Goal: Information Seeking & Learning: Learn about a topic

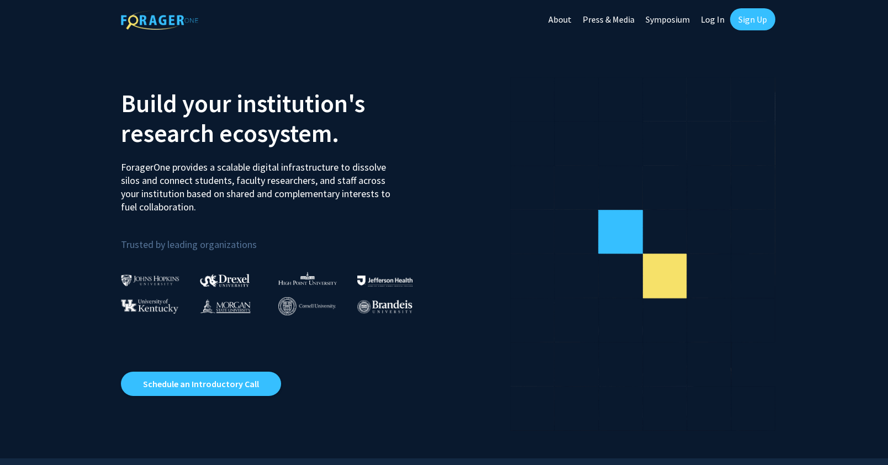
click at [715, 25] on link "Log In" at bounding box center [713, 19] width 35 height 39
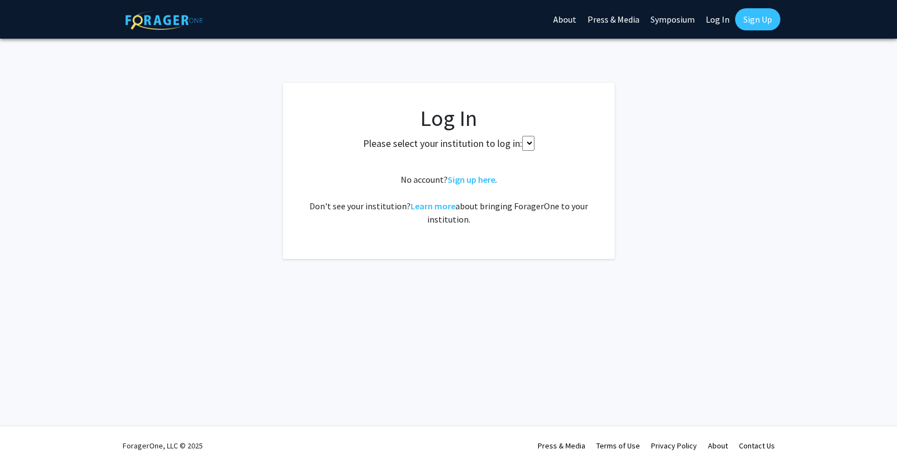
select select
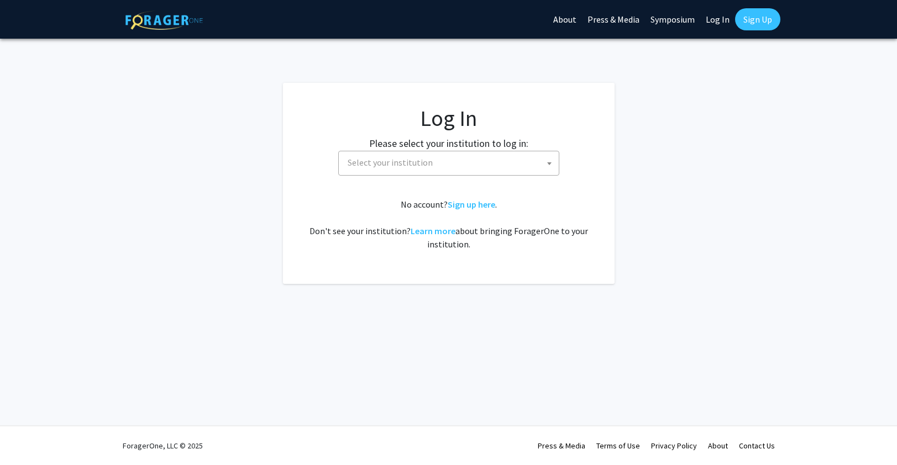
click at [487, 155] on span "Select your institution" at bounding box center [450, 162] width 215 height 23
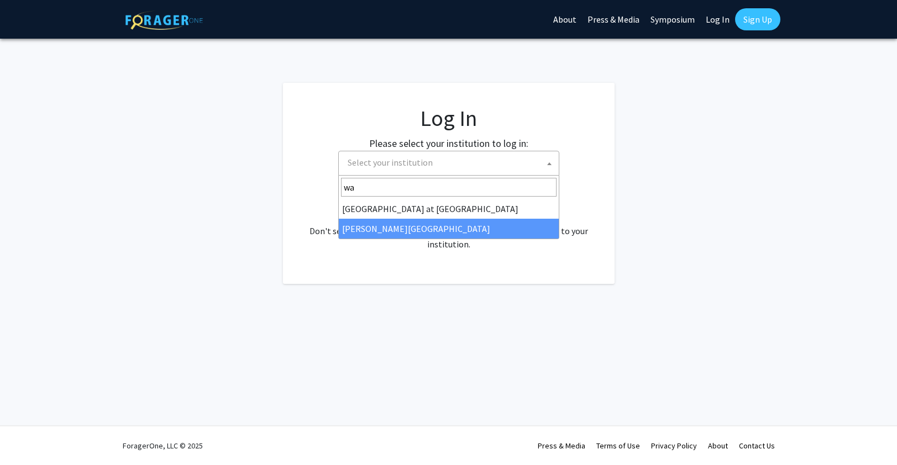
type input "wa"
select select "21"
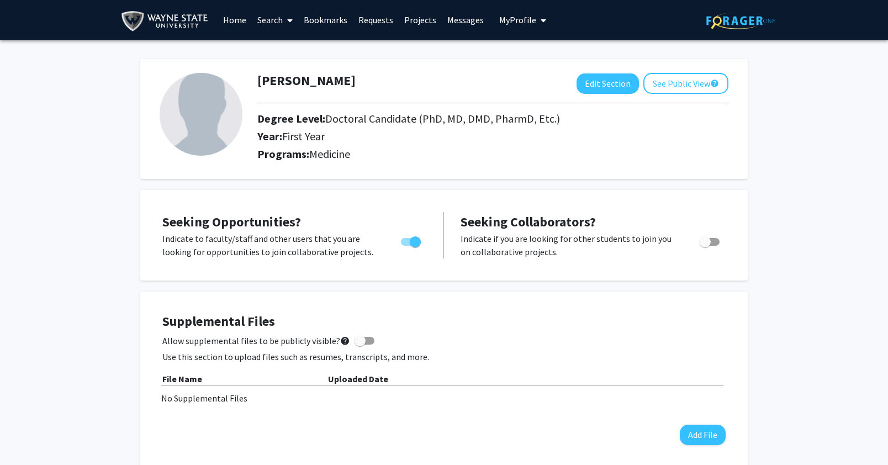
click at [422, 27] on link "Projects" at bounding box center [420, 20] width 43 height 39
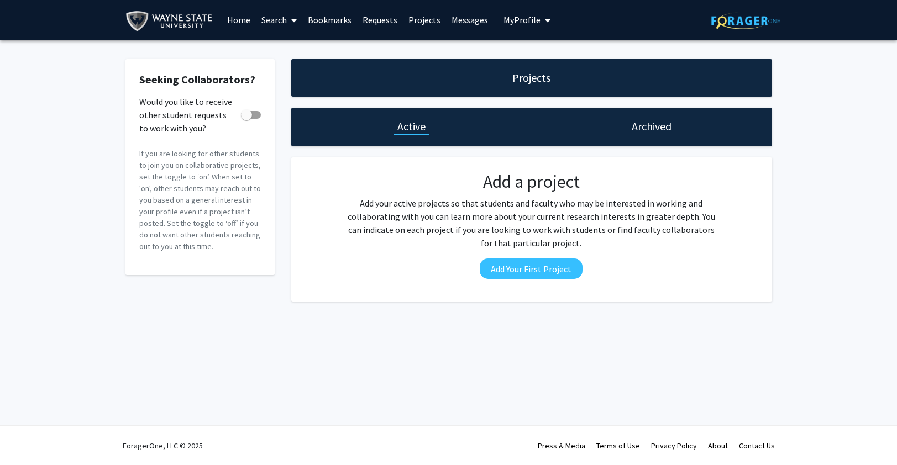
click at [230, 18] on link "Home" at bounding box center [239, 20] width 34 height 39
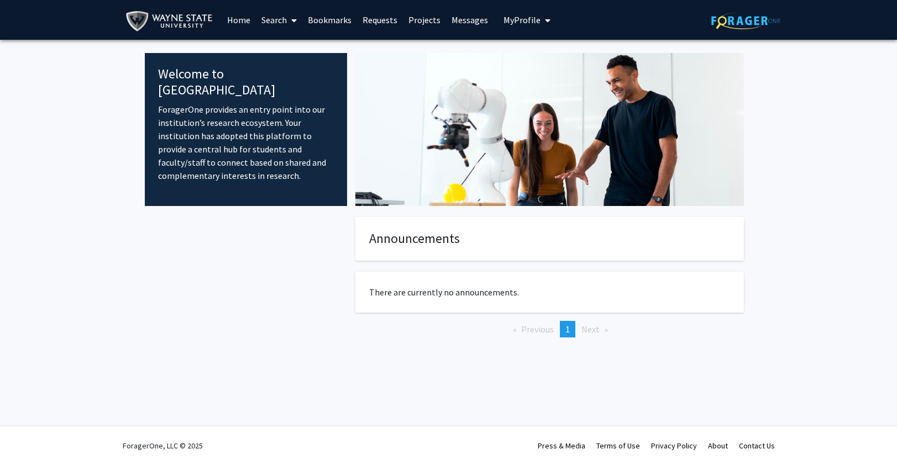
click at [267, 20] on link "Search" at bounding box center [279, 20] width 46 height 39
click at [287, 72] on span "Students" at bounding box center [289, 73] width 67 height 22
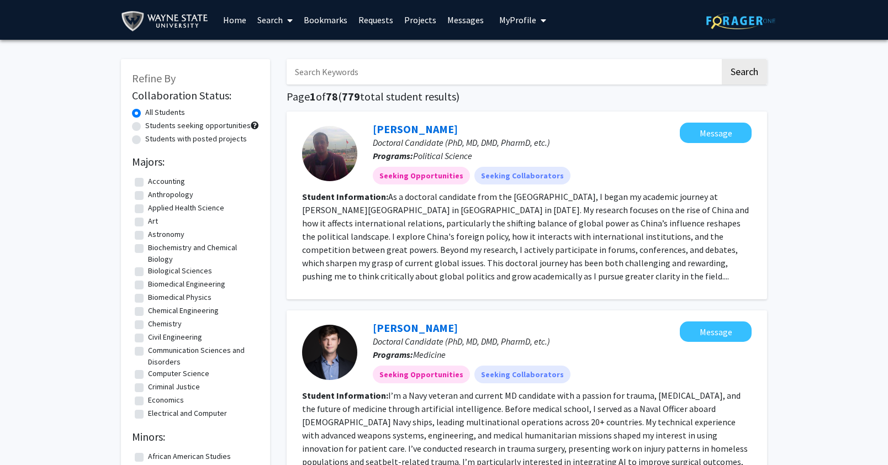
click at [275, 20] on link "Search" at bounding box center [275, 20] width 46 height 39
click at [281, 47] on span "Faculty/Staff" at bounding box center [292, 51] width 81 height 22
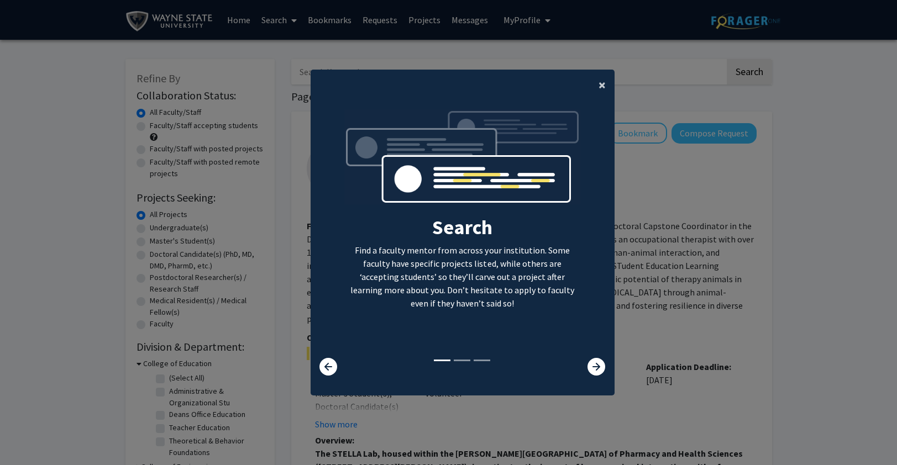
click at [598, 86] on span "×" at bounding box center [601, 84] width 7 height 17
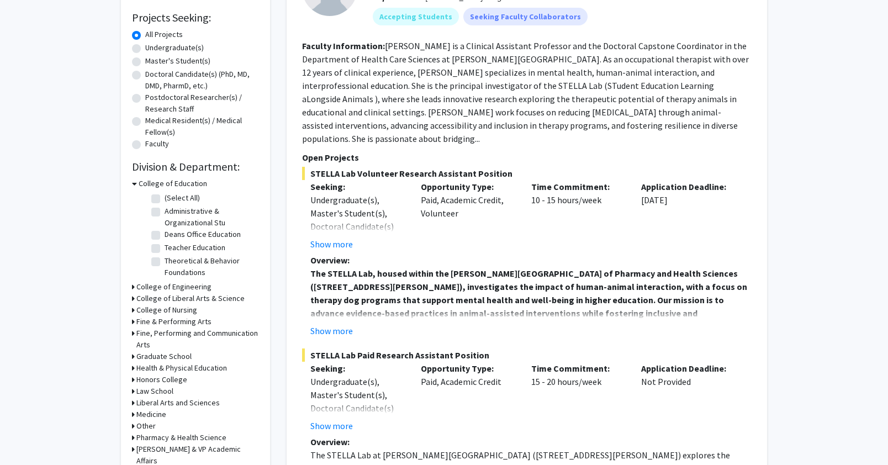
scroll to position [208, 0]
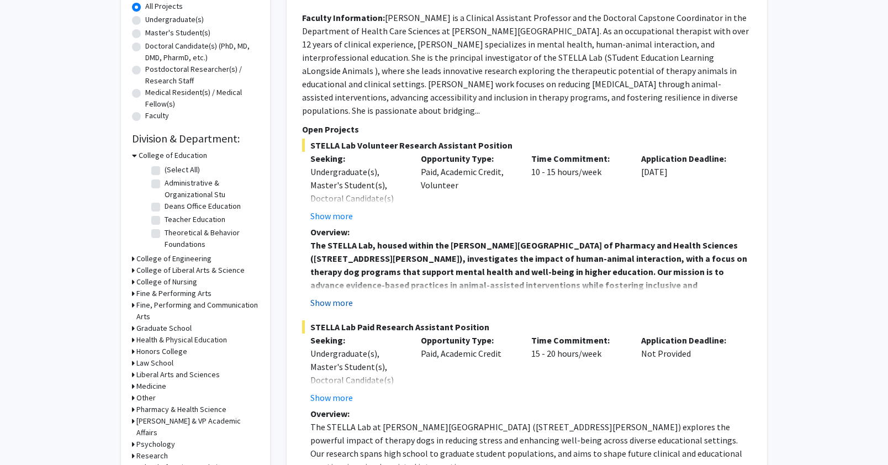
click at [335, 296] on button "Show more" at bounding box center [332, 302] width 43 height 13
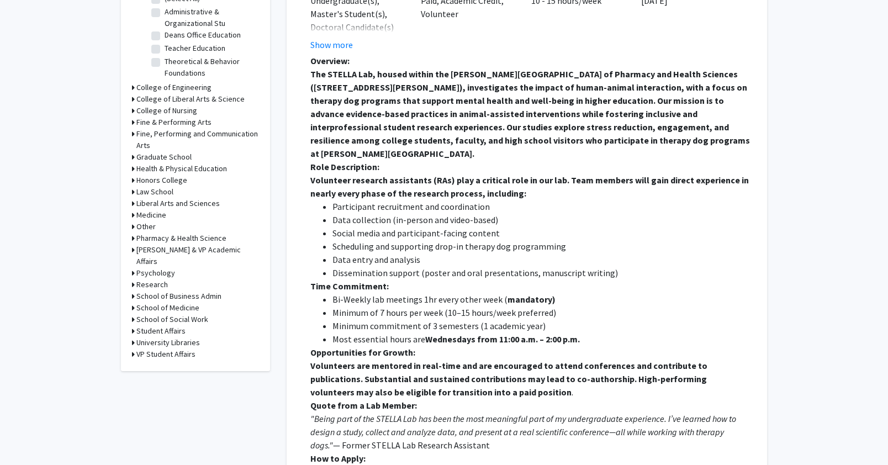
scroll to position [393, 0]
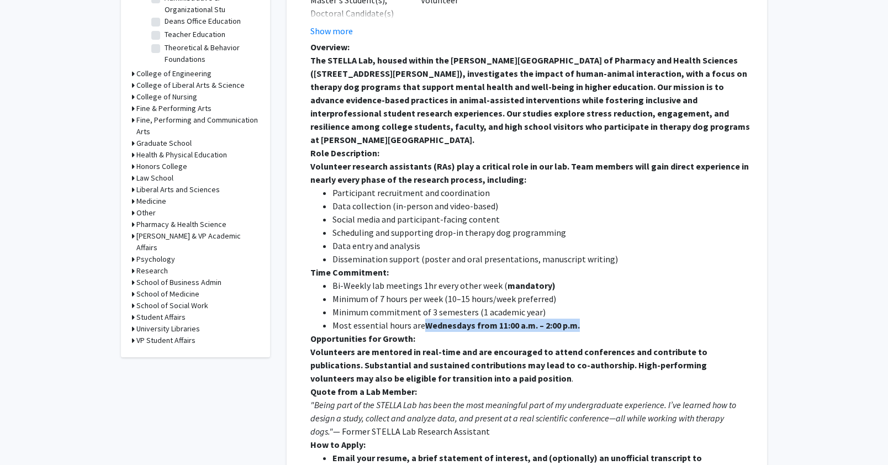
drag, startPoint x: 422, startPoint y: 295, endPoint x: 603, endPoint y: 301, distance: 181.9
click at [603, 319] on li "Most essential hours are Wednesdays from 11:00 a.m. – 2:00 p.m." at bounding box center [542, 325] width 419 height 13
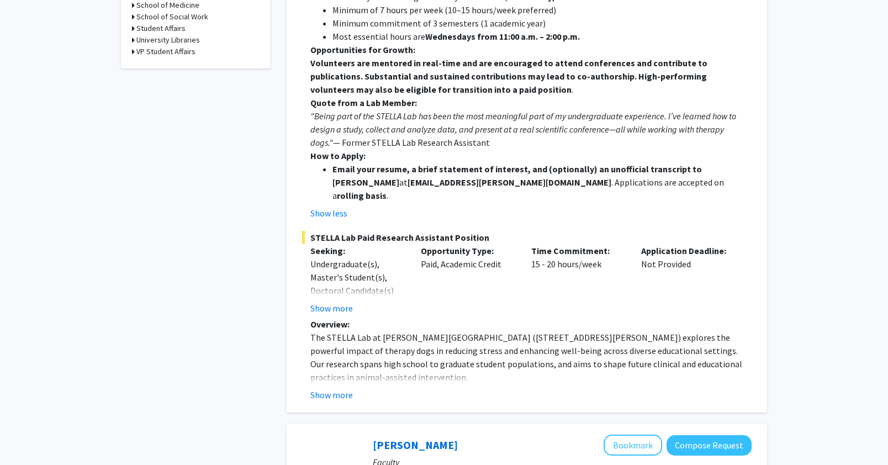
scroll to position [686, 0]
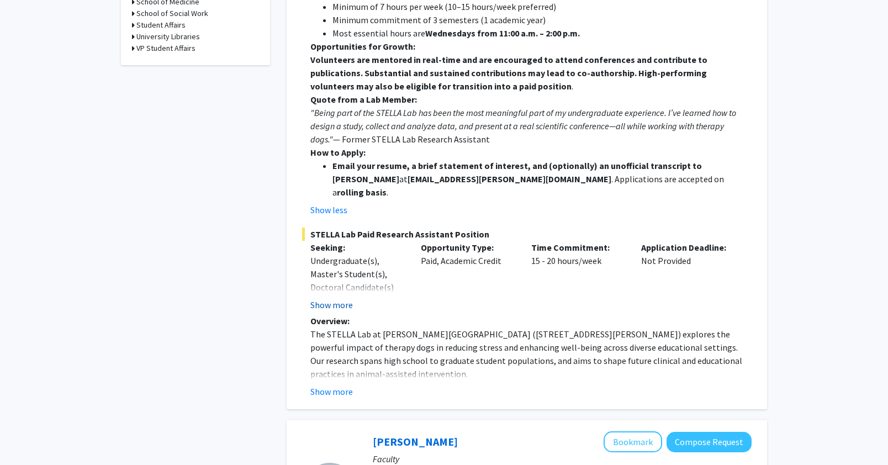
click at [324, 298] on button "Show more" at bounding box center [332, 304] width 43 height 13
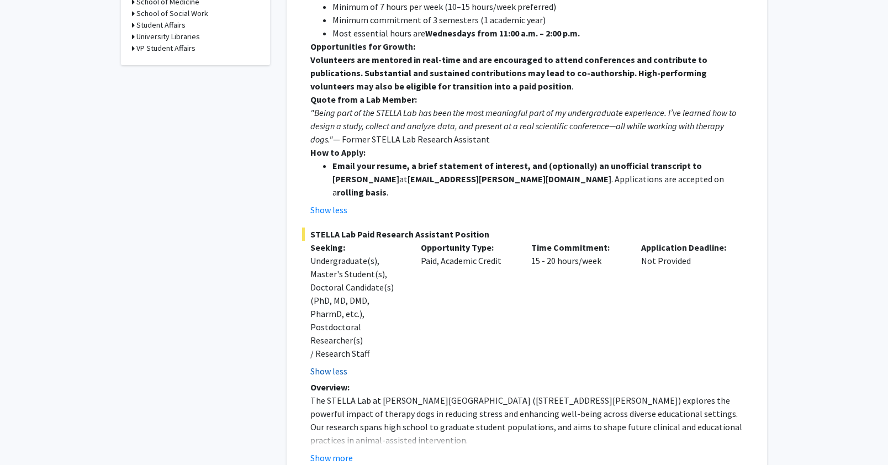
click at [341, 365] on button "Show less" at bounding box center [329, 371] width 37 height 13
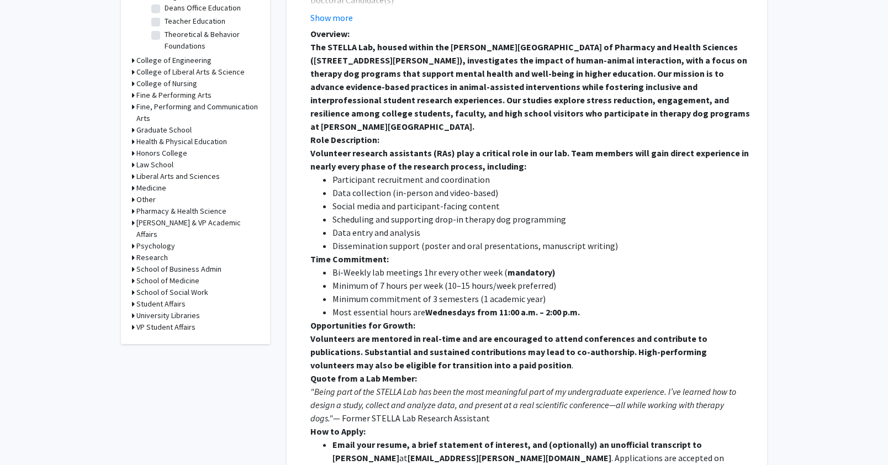
scroll to position [420, 0]
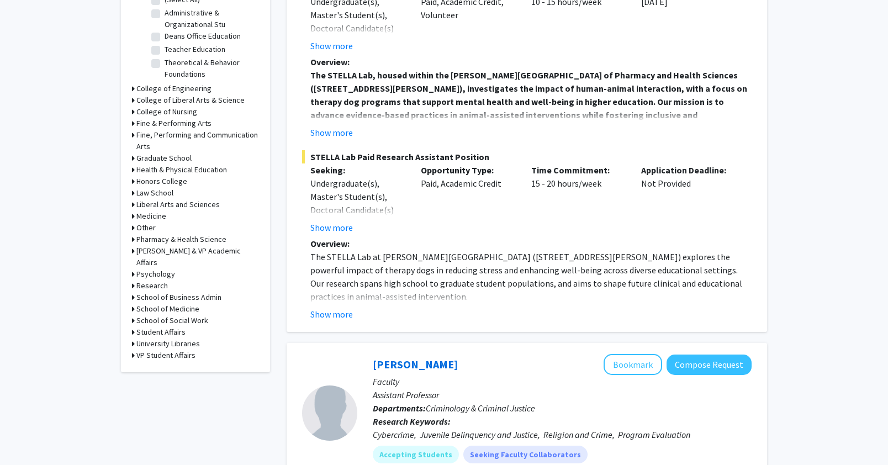
scroll to position [408, 0]
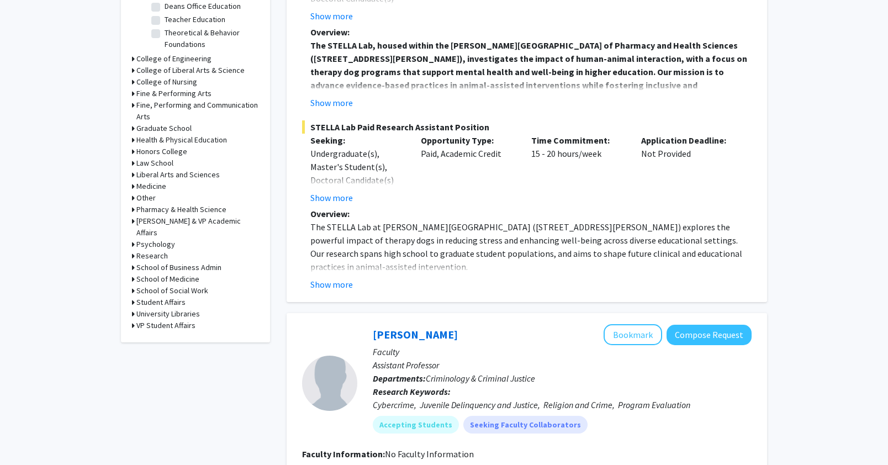
click at [136, 274] on h3 "School of Medicine" at bounding box center [167, 280] width 63 height 12
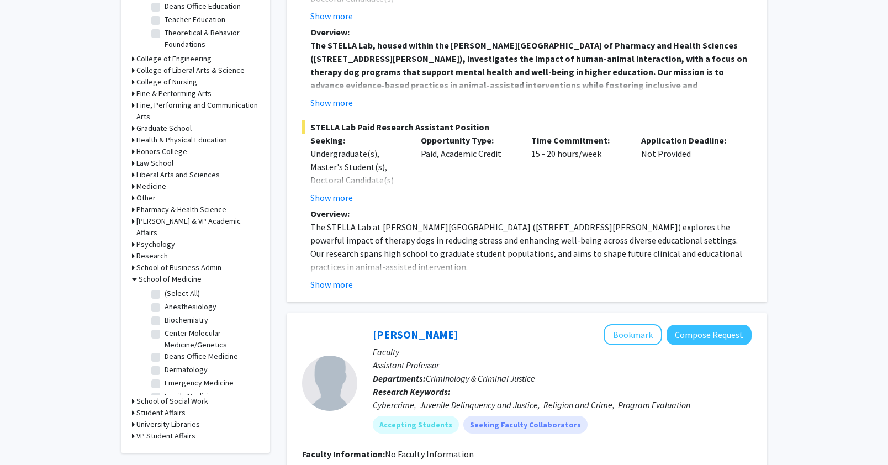
click at [165, 288] on label "(Select All)" at bounding box center [182, 294] width 35 height 12
click at [165, 288] on input "(Select All)" at bounding box center [168, 291] width 7 height 7
checkbox input "true"
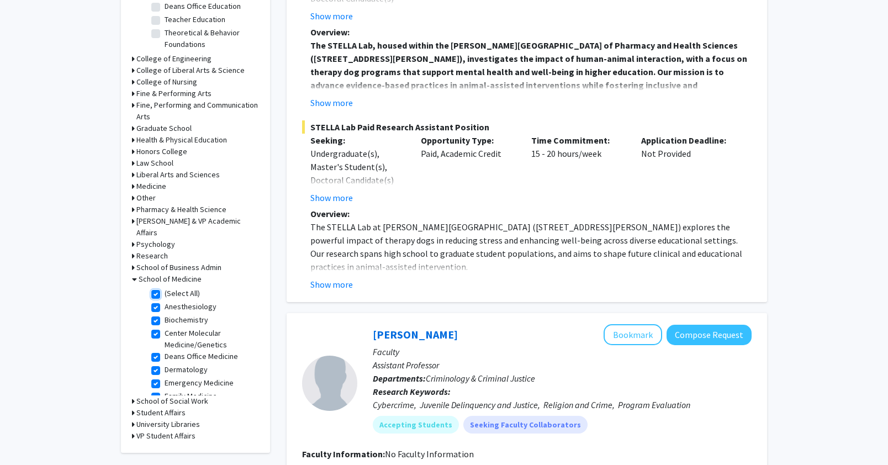
checkbox input "true"
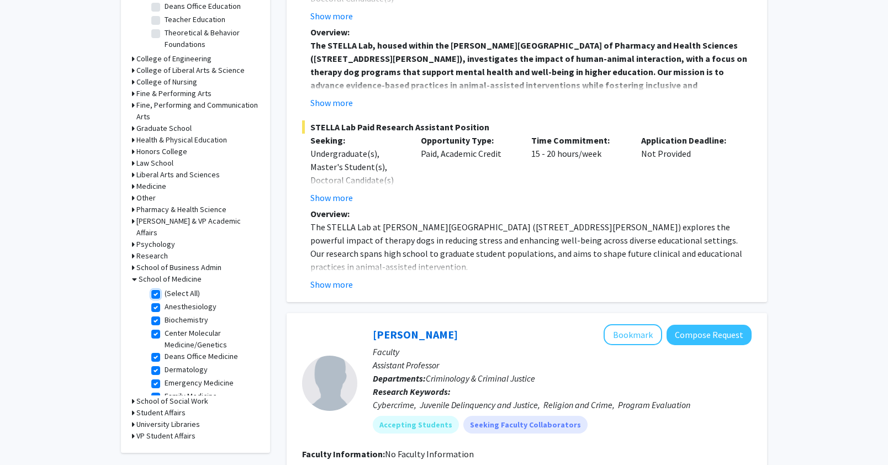
checkbox input "true"
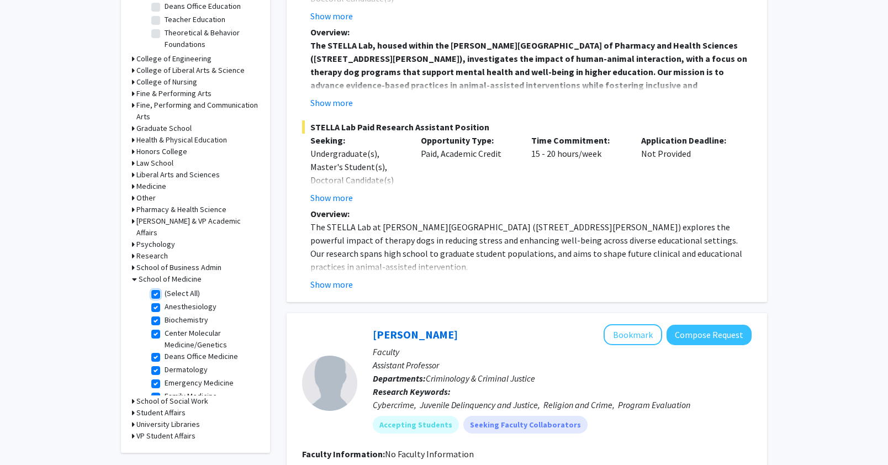
checkbox input "true"
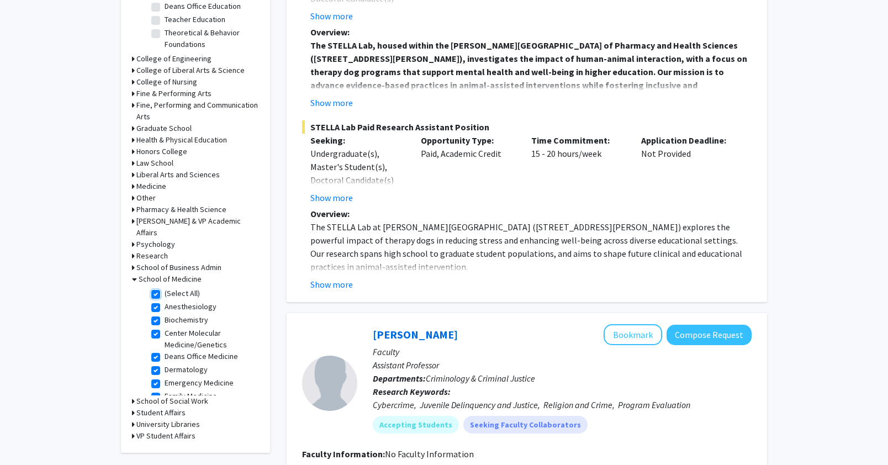
checkbox input "true"
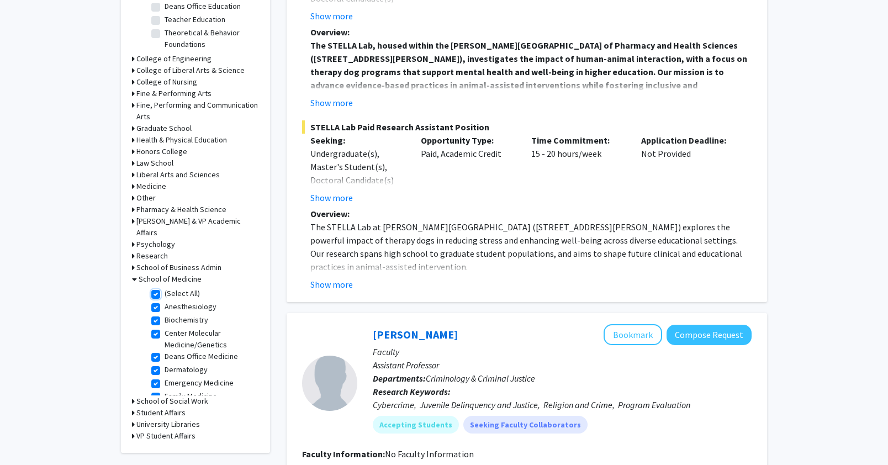
checkbox input "true"
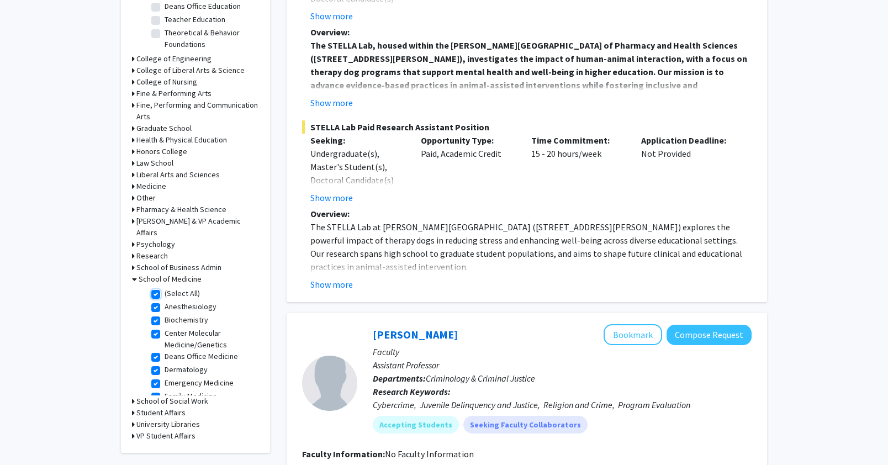
checkbox input "true"
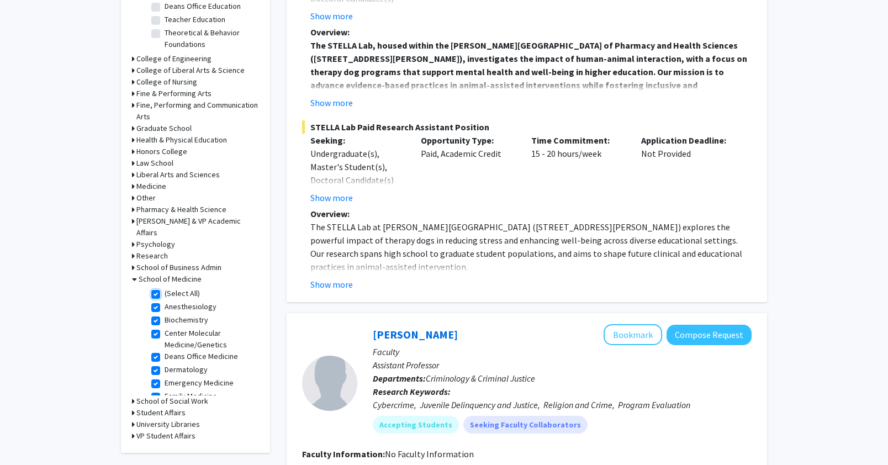
checkbox input "true"
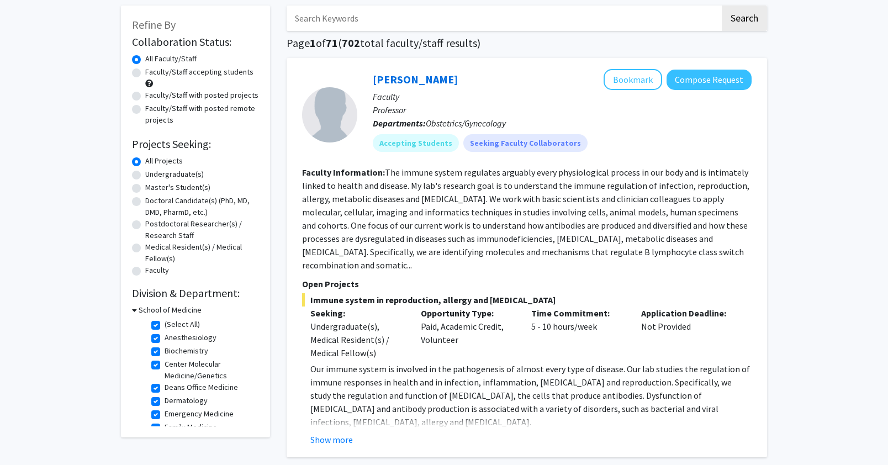
scroll to position [81, 0]
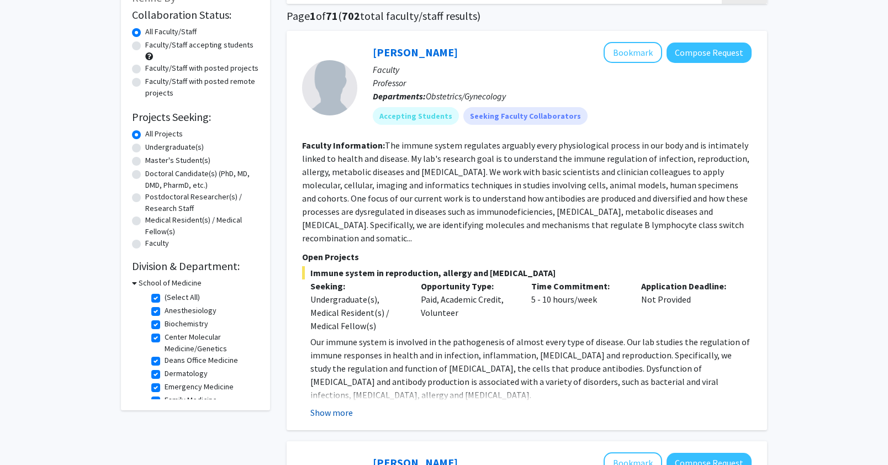
click at [335, 406] on button "Show more" at bounding box center [332, 412] width 43 height 13
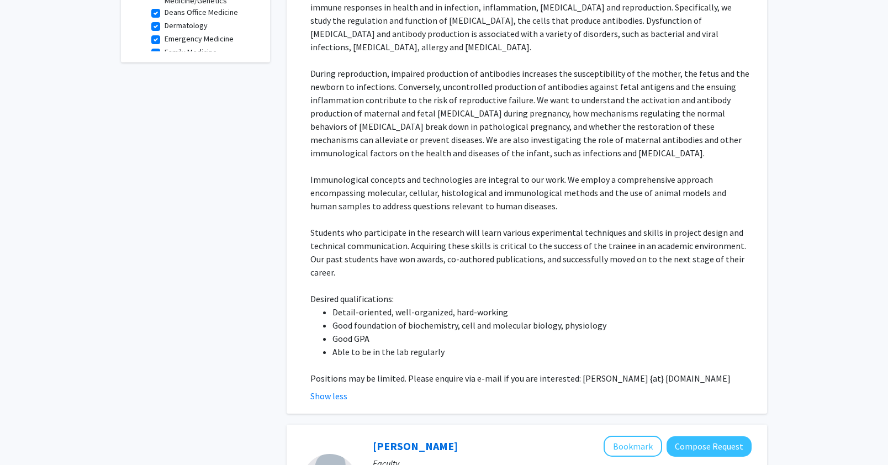
scroll to position [442, 0]
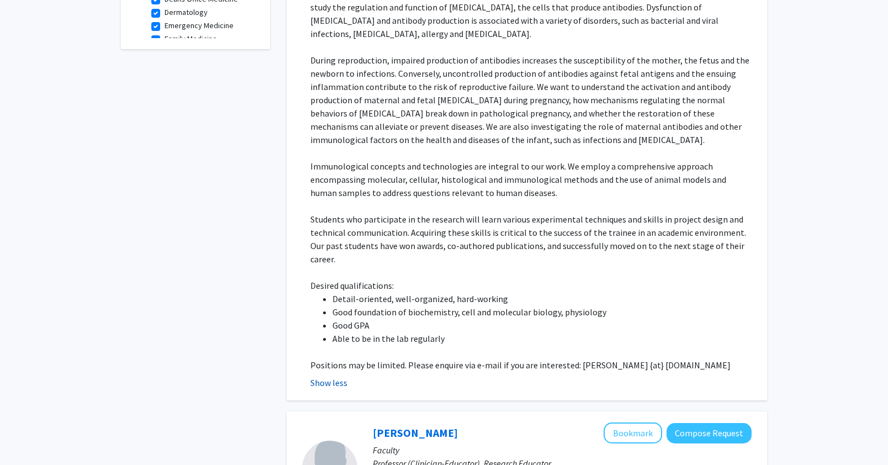
click at [332, 376] on button "Show less" at bounding box center [329, 382] width 37 height 13
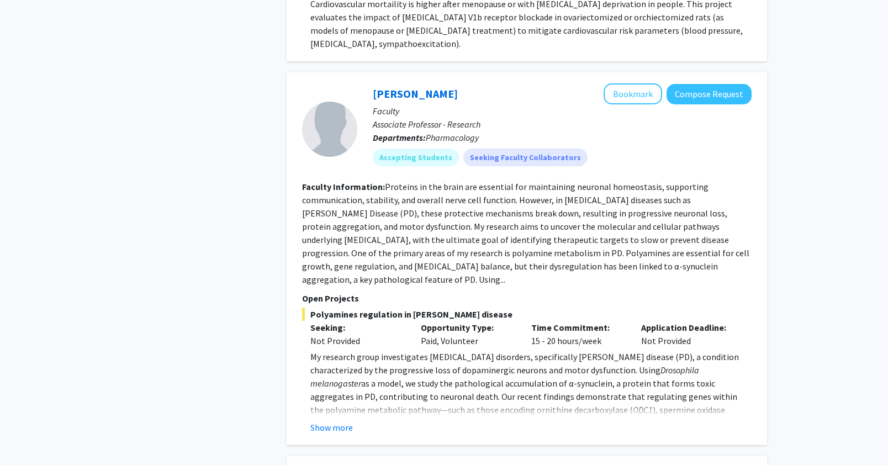
scroll to position [990, 0]
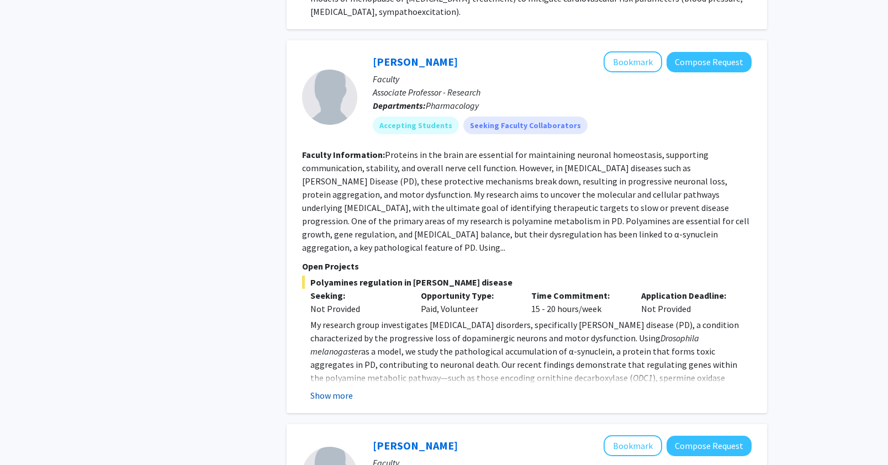
click at [337, 389] on button "Show more" at bounding box center [332, 395] width 43 height 13
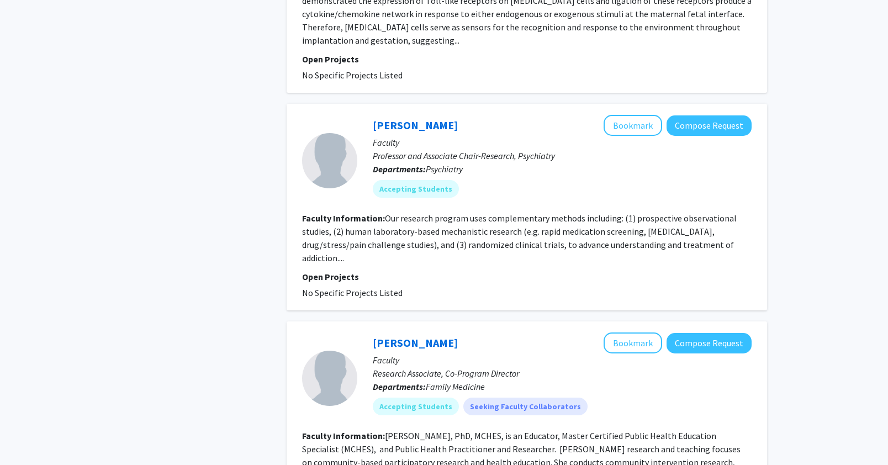
scroll to position [2008, 0]
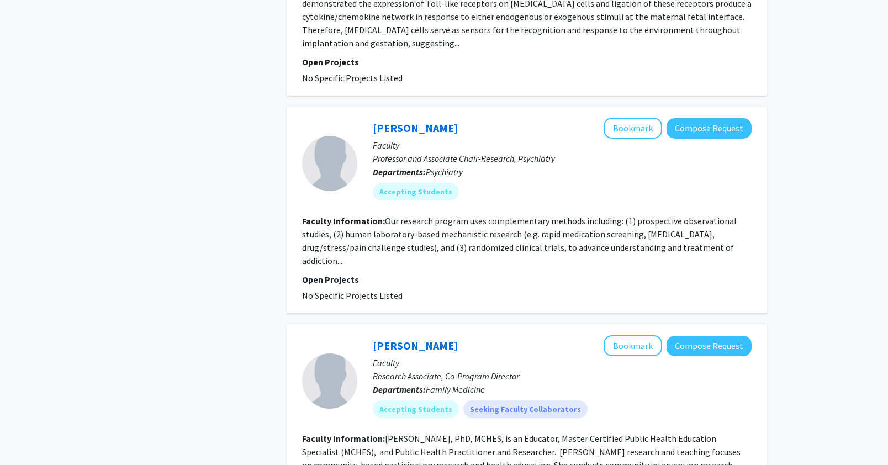
click at [338, 215] on fg-read-more "Our research program uses complementary methods including: (1) prospective obse…" at bounding box center [519, 240] width 435 height 51
drag, startPoint x: 385, startPoint y: 181, endPoint x: 524, endPoint y: 188, distance: 138.8
click at [524, 214] on section "Faculty Information: Our research program uses complementary methods including:…" at bounding box center [527, 240] width 450 height 53
drag, startPoint x: 453, startPoint y: 154, endPoint x: 592, endPoint y: 159, distance: 138.8
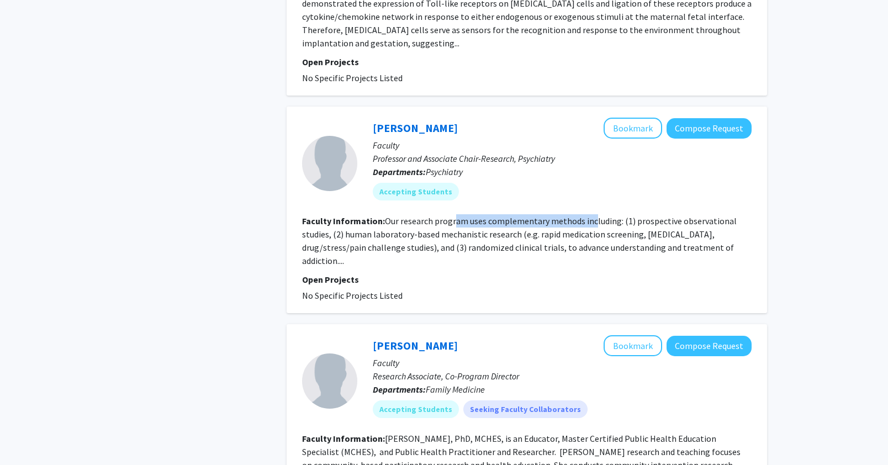
click at [592, 215] on fg-read-more "Our research program uses complementary methods including: (1) prospective obse…" at bounding box center [519, 240] width 435 height 51
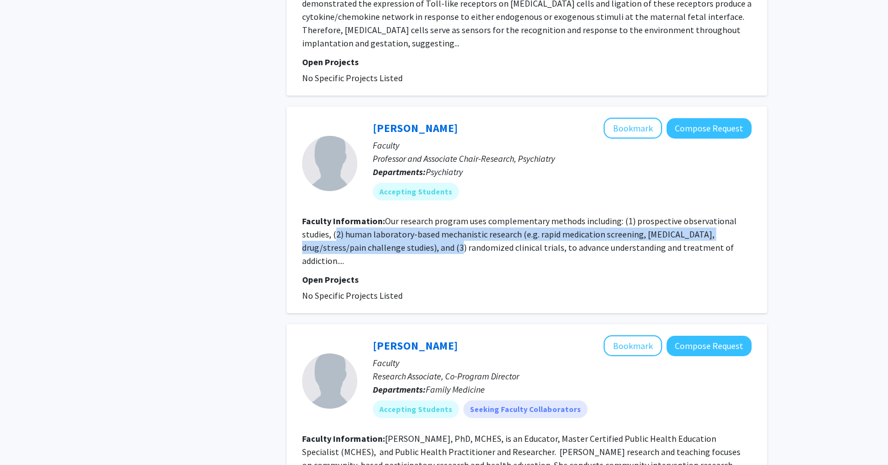
drag, startPoint x: 335, startPoint y: 162, endPoint x: 430, endPoint y: 184, distance: 97.4
click at [430, 215] on fg-read-more "Our research program uses complementary methods including: (1) prospective obse…" at bounding box center [519, 240] width 435 height 51
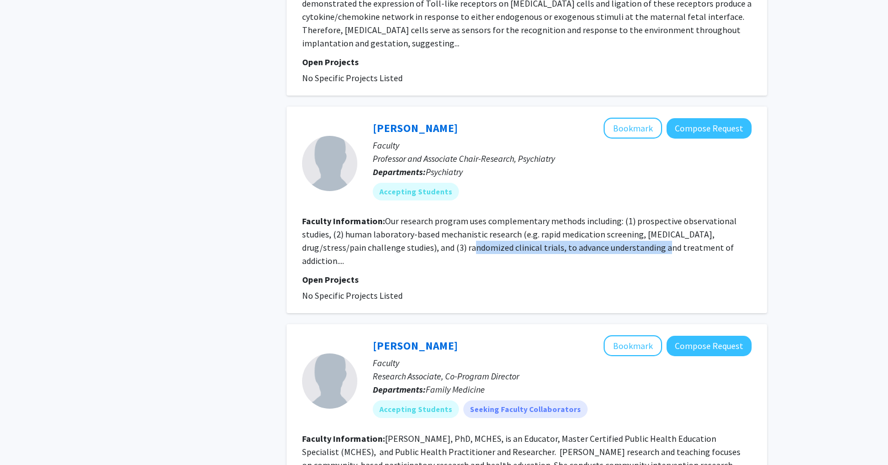
drag, startPoint x: 476, startPoint y: 178, endPoint x: 627, endPoint y: 186, distance: 151.6
click at [627, 215] on fg-read-more "Our research program uses complementary methods including: (1) prospective obse…" at bounding box center [519, 240] width 435 height 51
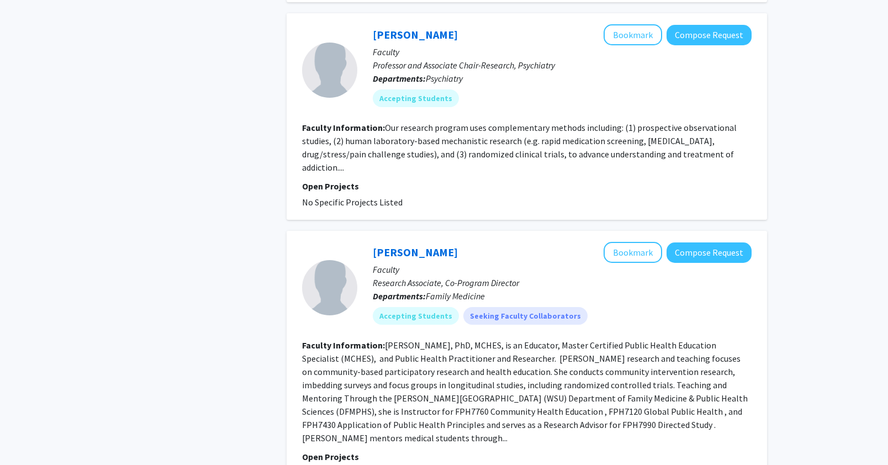
scroll to position [2108, 0]
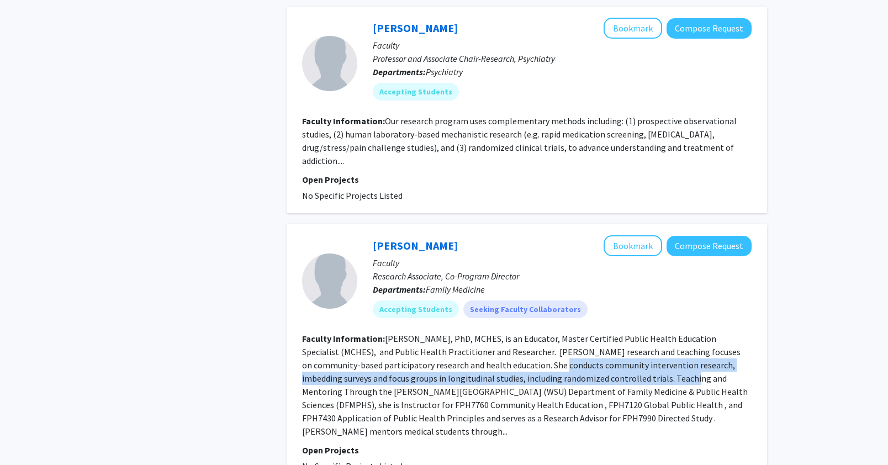
drag, startPoint x: 524, startPoint y: 297, endPoint x: 670, endPoint y: 314, distance: 146.9
click at [670, 333] on fg-read-more "Julie Gleason-Comstock, PhD, MCHES, is an Educator, Master Certified Public Hea…" at bounding box center [525, 385] width 446 height 104
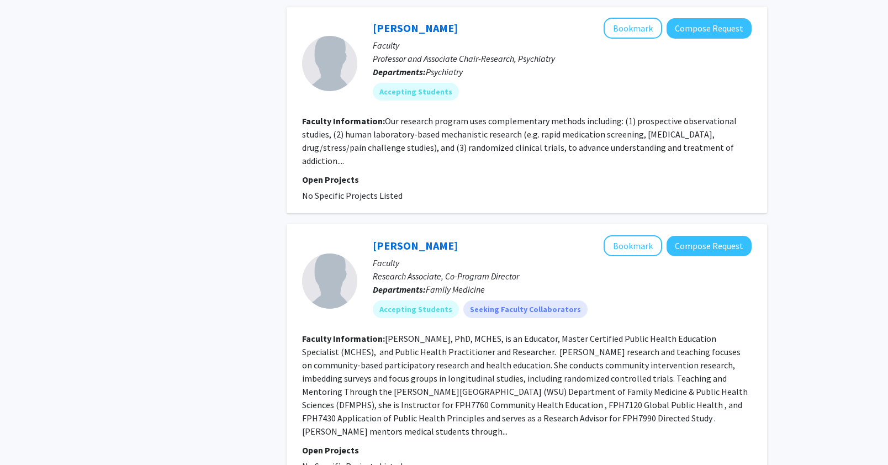
click at [670, 333] on fg-read-more "Julie Gleason-Comstock, PhD, MCHES, is an Educator, Master Certified Public Hea…" at bounding box center [525, 385] width 446 height 104
click at [364, 365] on fg-read-more "Julie Gleason-Comstock, PhD, MCHES, is an Educator, Master Certified Public Hea…" at bounding box center [525, 385] width 446 height 104
click at [425, 239] on link "Julie Gleason-Comstock" at bounding box center [415, 246] width 85 height 14
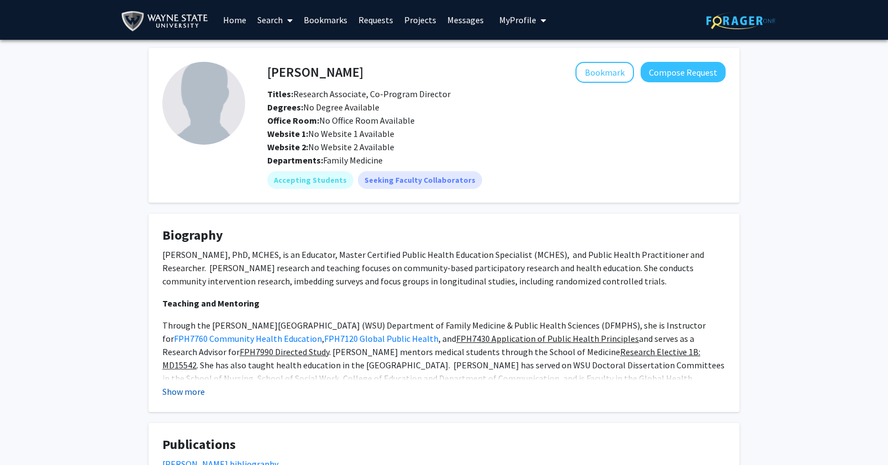
click at [190, 388] on button "Show more" at bounding box center [183, 391] width 43 height 13
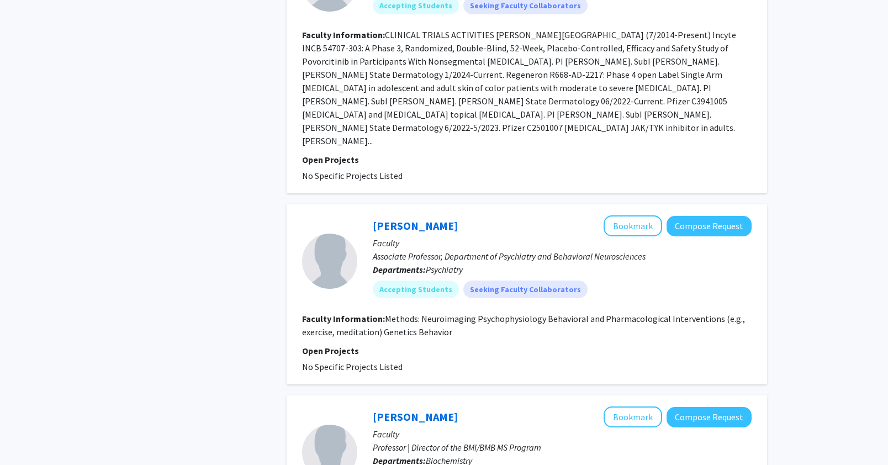
scroll to position [2664, 0]
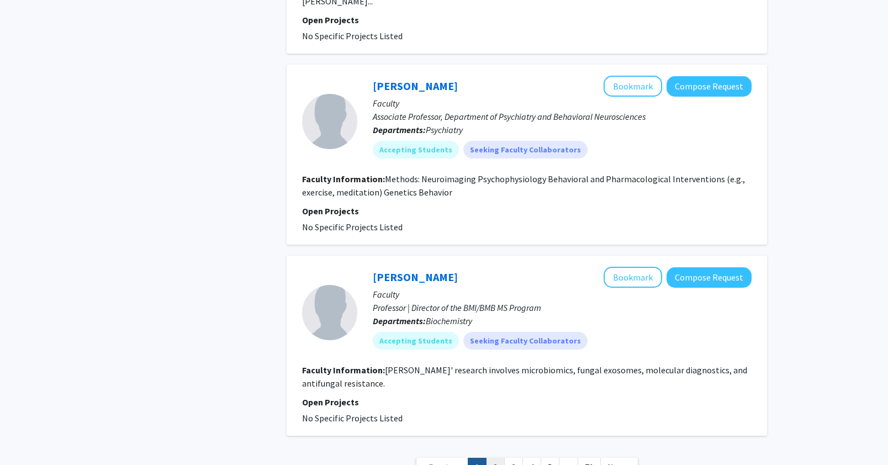
click at [492, 458] on link "2" at bounding box center [495, 467] width 19 height 19
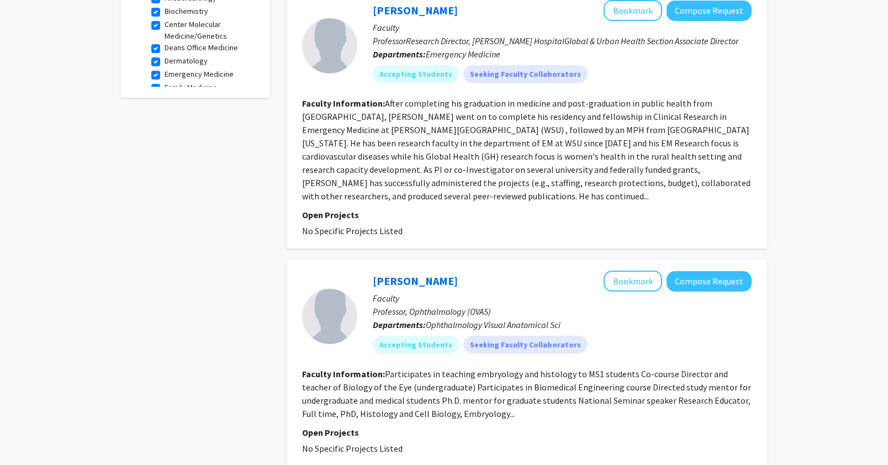
scroll to position [291, 0]
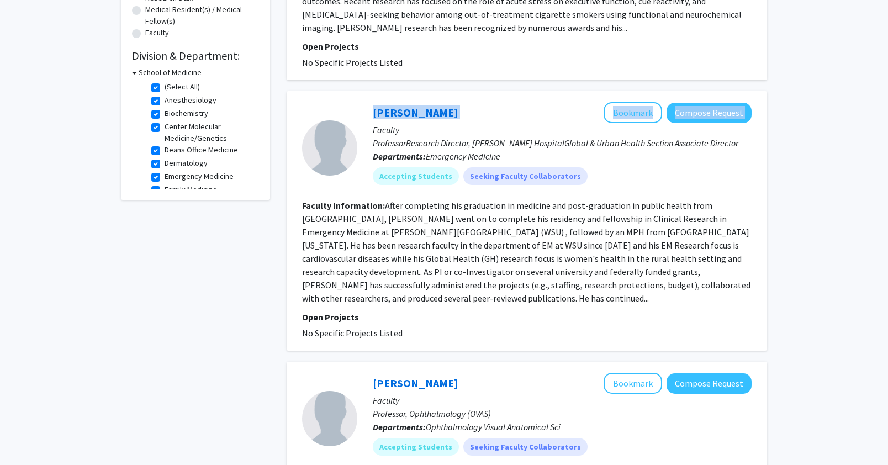
drag, startPoint x: 446, startPoint y: 112, endPoint x: 525, endPoint y: 128, distance: 81.3
click at [366, 111] on div "Vijaya Kumar Bookmark Compose Request Faculty ProfessorResearch Director, Harpe…" at bounding box center [554, 147] width 395 height 91
drag, startPoint x: 525, startPoint y: 128, endPoint x: 484, endPoint y: 121, distance: 42.1
click at [525, 128] on p "Faculty" at bounding box center [562, 129] width 379 height 13
drag, startPoint x: 372, startPoint y: 110, endPoint x: 438, endPoint y: 111, distance: 65.8
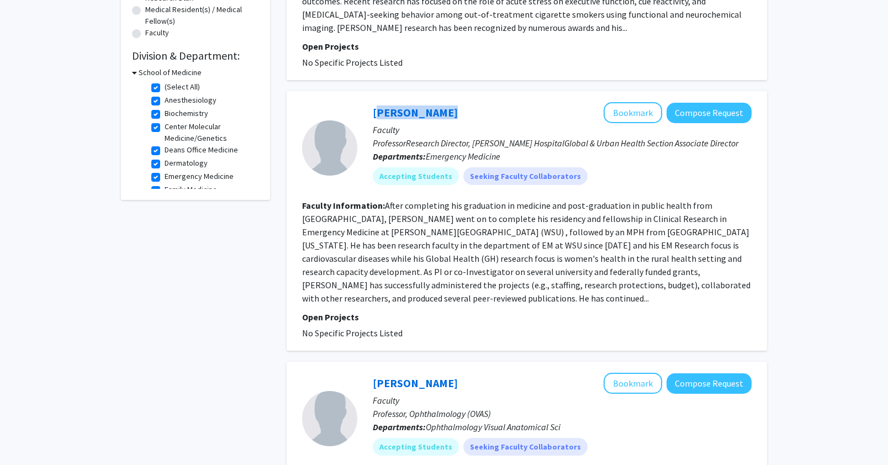
click at [438, 111] on div "Vijaya Kumar Bookmark Compose Request Faculty ProfessorResearch Director, Harpe…" at bounding box center [554, 147] width 395 height 91
copy link "Vijaya Kumar"
click at [527, 119] on div "Vijaya Kumar Bookmark Compose Request" at bounding box center [562, 112] width 379 height 21
click at [420, 222] on fg-read-more "After completing his graduation in medicine and post-graduation in public healt…" at bounding box center [526, 252] width 449 height 104
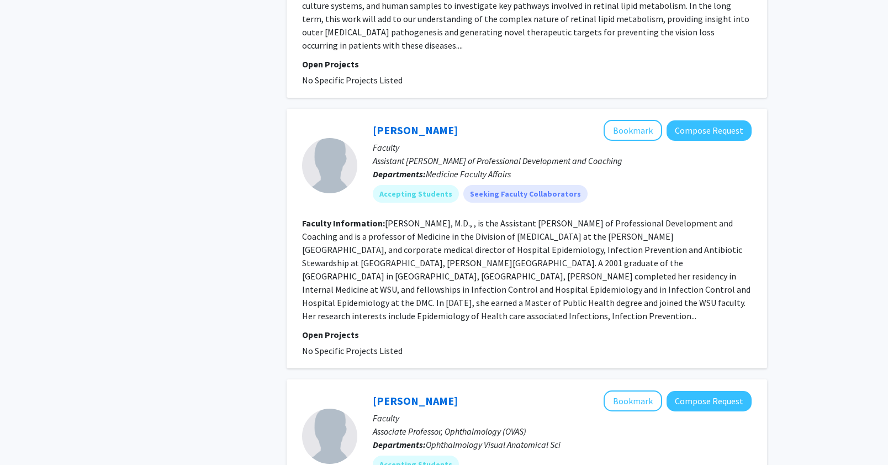
scroll to position [1270, 0]
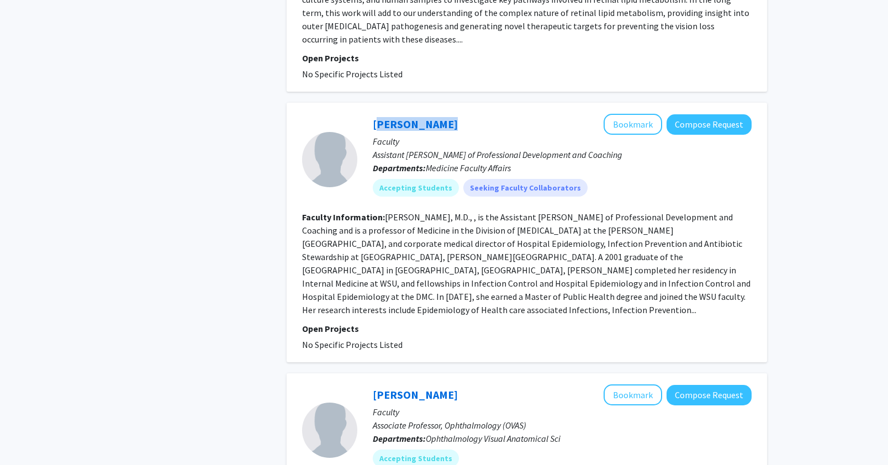
drag, startPoint x: 444, startPoint y: 110, endPoint x: 364, endPoint y: 108, distance: 80.1
click at [364, 114] on div "Teena Chopra Bookmark Compose Request Faculty Assistant Dean of Professional De…" at bounding box center [554, 159] width 395 height 91
copy link "Teena Chopra"
click at [643, 278] on fg-read-more "Teena Chopra, M.D., , is the Assistant Dean of Professional Development and Coa…" at bounding box center [526, 264] width 449 height 104
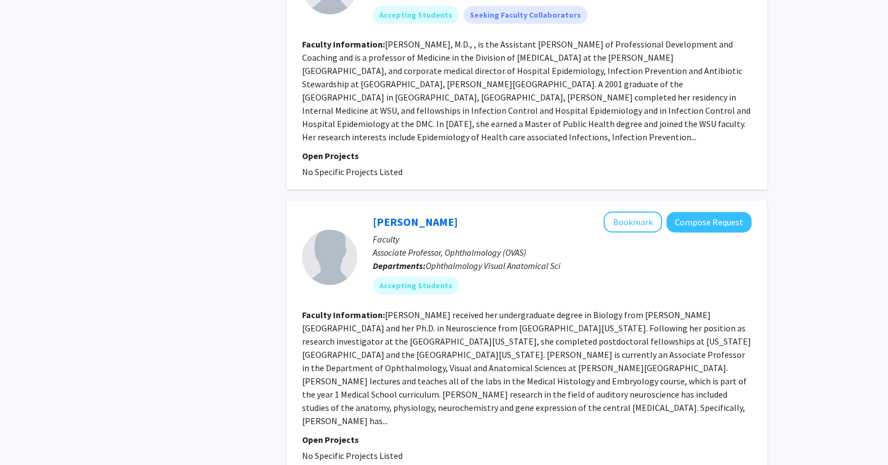
scroll to position [1464, 0]
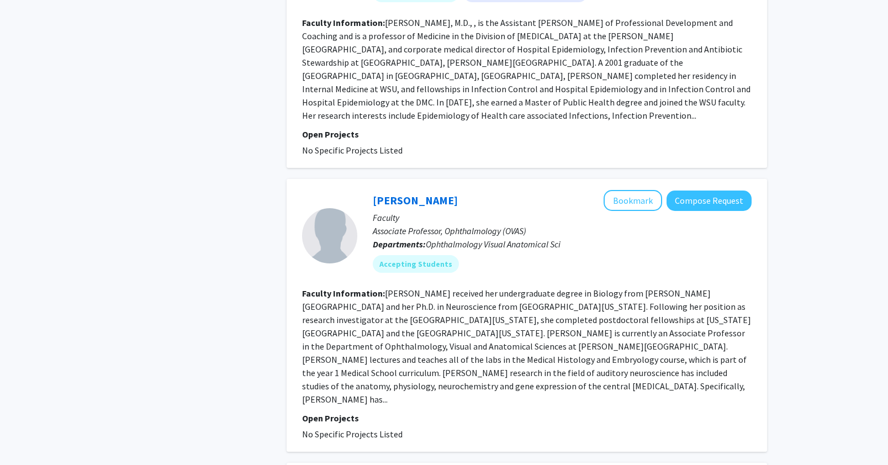
click at [542, 288] on fg-read-more "Dr. Holt received her undergraduate degree in Biology from Stillman College and…" at bounding box center [526, 346] width 449 height 117
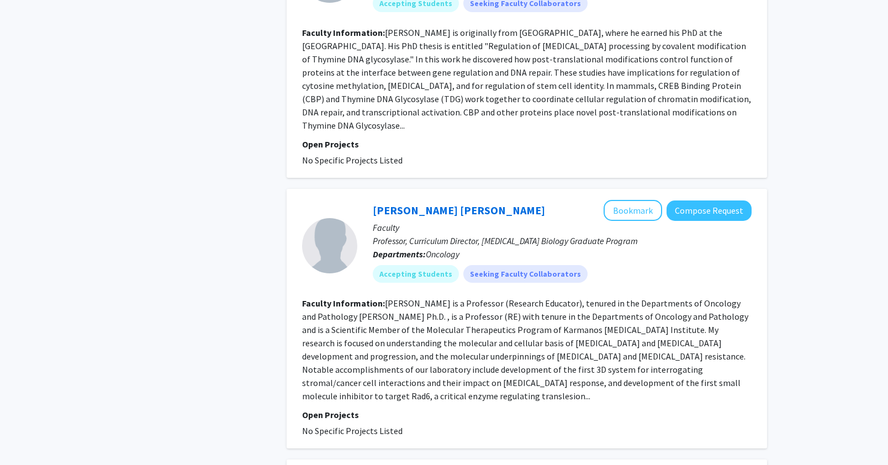
scroll to position [2043, 0]
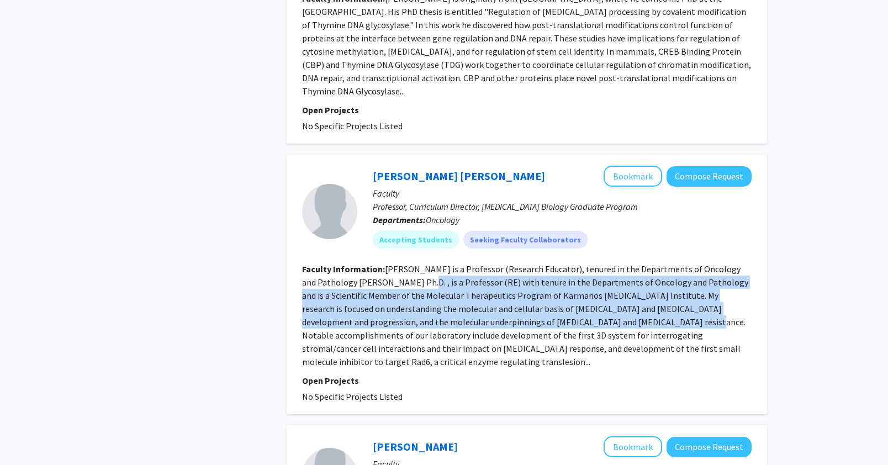
drag, startPoint x: 391, startPoint y: 232, endPoint x: 574, endPoint y: 267, distance: 186.9
click at [574, 267] on fg-read-more "Dr. Malathy Shekhar is a Professor (Research Educator), tenured in the Departme…" at bounding box center [525, 316] width 446 height 104
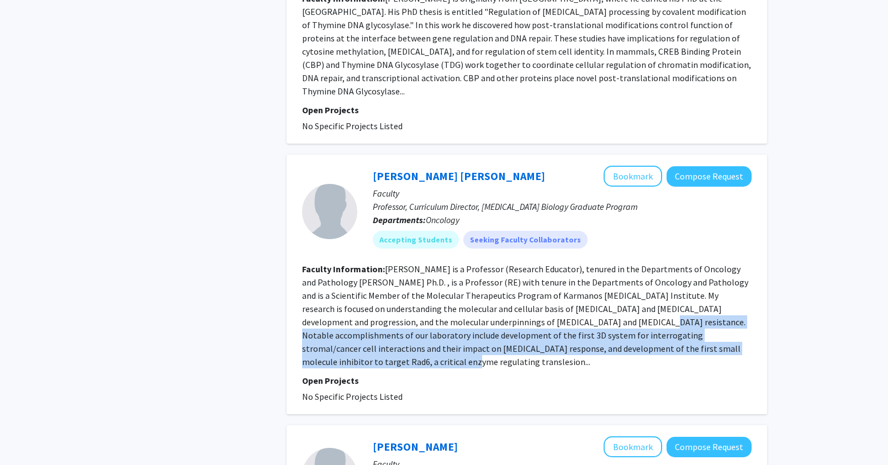
drag, startPoint x: 530, startPoint y: 270, endPoint x: 696, endPoint y: 290, distance: 167.0
click at [696, 290] on fg-read-more "Dr. Malathy Shekhar is a Professor (Research Educator), tenured in the Departme…" at bounding box center [525, 316] width 446 height 104
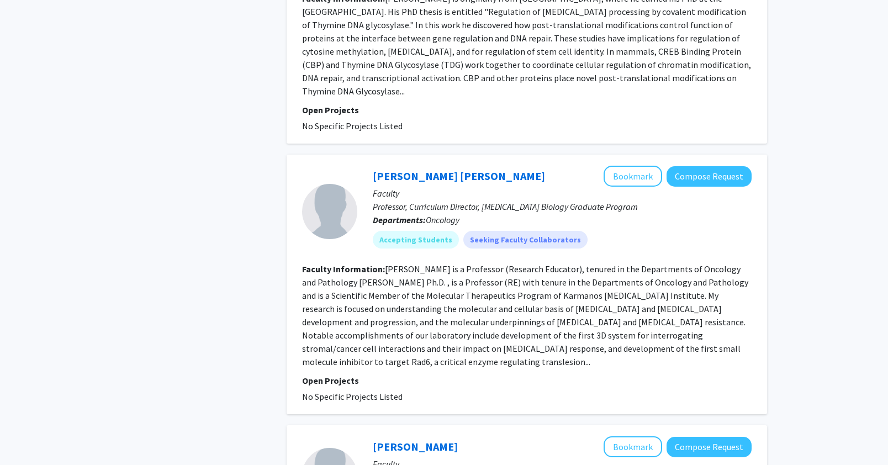
drag, startPoint x: 466, startPoint y: 285, endPoint x: 445, endPoint y: 284, distance: 21.0
click at [458, 285] on fg-read-more "Dr. Malathy Shekhar is a Professor (Research Educator), tenured in the Departme…" at bounding box center [525, 316] width 446 height 104
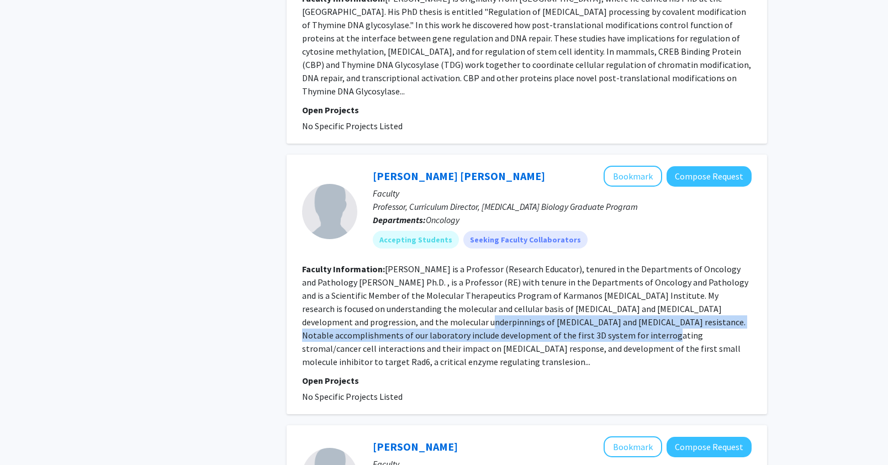
drag, startPoint x: 364, startPoint y: 272, endPoint x: 616, endPoint y: 286, distance: 252.3
click at [593, 286] on fg-read-more "Dr. Malathy Shekhar is a Professor (Research Educator), tenured in the Departme…" at bounding box center [525, 316] width 446 height 104
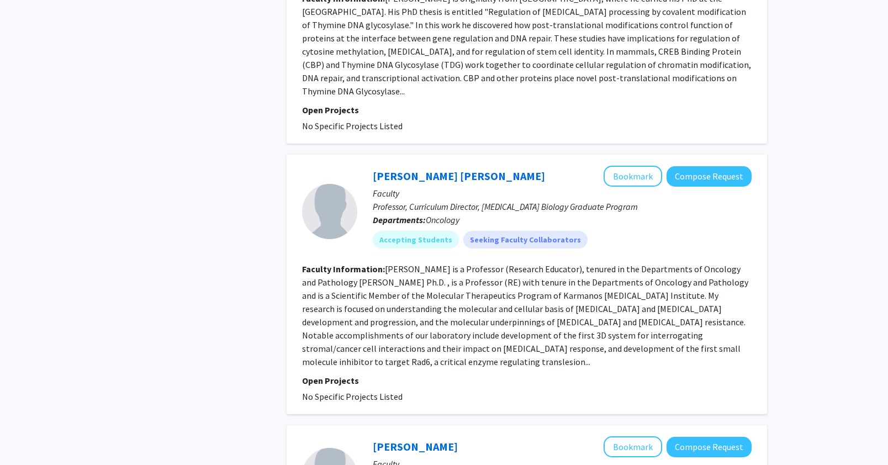
click at [617, 285] on fg-read-more "Dr. Malathy Shekhar is a Professor (Research Educator), tenured in the Departme…" at bounding box center [525, 316] width 446 height 104
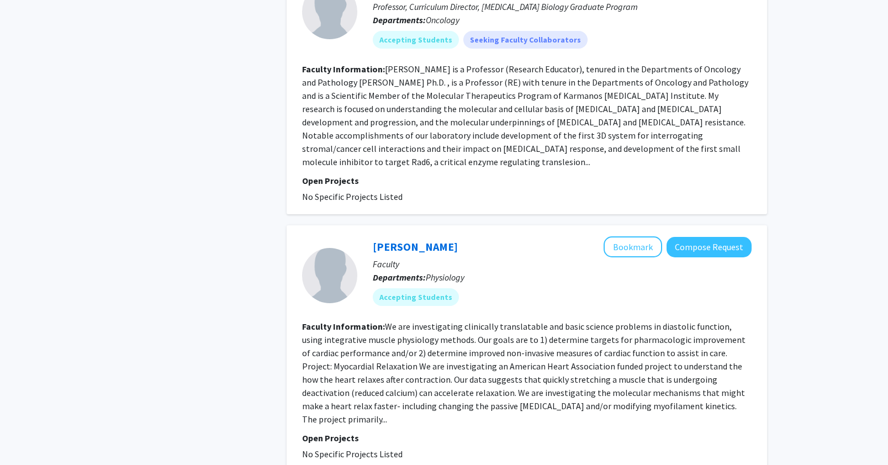
scroll to position [2256, 0]
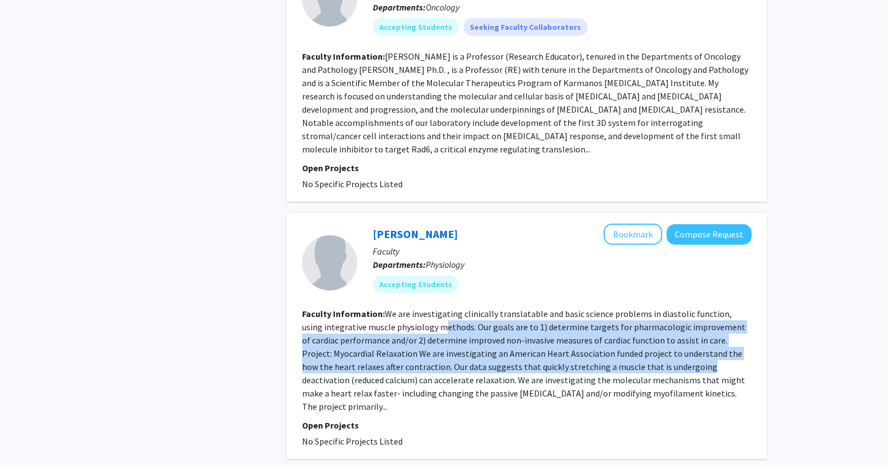
drag, startPoint x: 418, startPoint y: 263, endPoint x: 646, endPoint y: 302, distance: 231.5
click at [646, 308] on fg-read-more "We are investigating clinically translatable and basic science problems in dias…" at bounding box center [524, 360] width 444 height 104
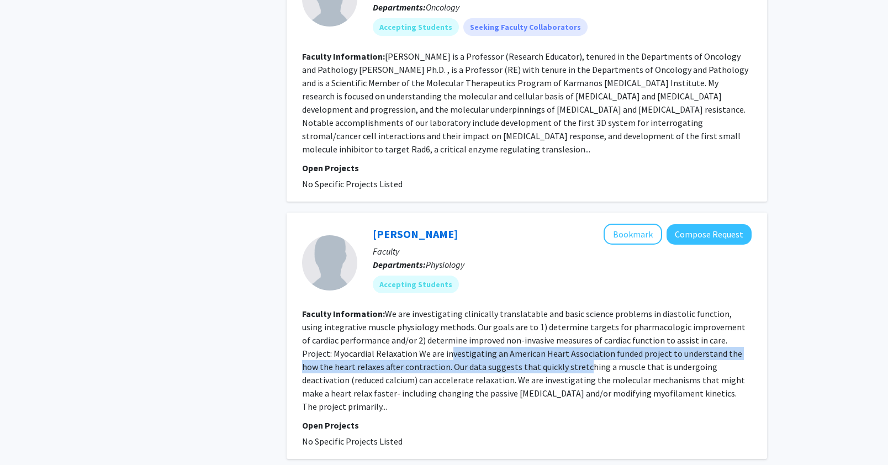
drag, startPoint x: 419, startPoint y: 293, endPoint x: 599, endPoint y: 304, distance: 179.9
click at [593, 308] on fg-read-more "We are investigating clinically translatable and basic science problems in dias…" at bounding box center [524, 360] width 444 height 104
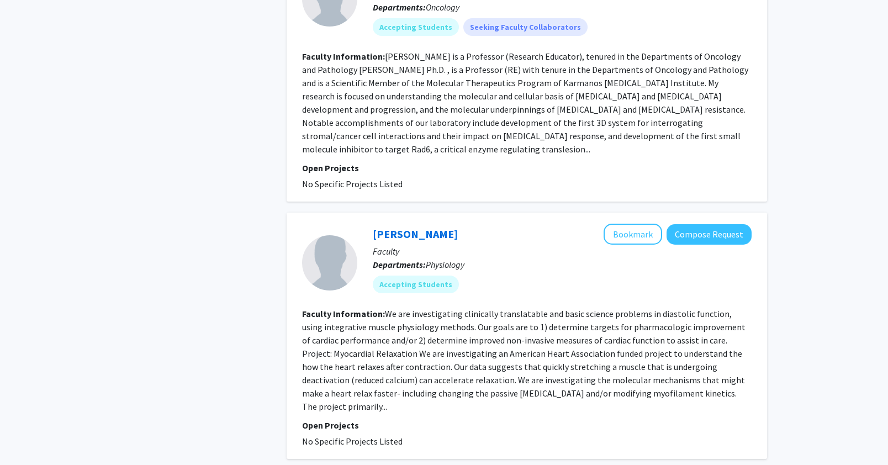
click at [599, 308] on fg-read-more "We are investigating clinically translatable and basic science problems in dias…" at bounding box center [524, 360] width 444 height 104
drag, startPoint x: 621, startPoint y: 318, endPoint x: 656, endPoint y: 319, distance: 35.4
click at [650, 319] on fg-read-more "We are investigating clinically translatable and basic science problems in dias…" at bounding box center [524, 360] width 444 height 104
click at [656, 319] on fg-read-more "We are investigating clinically translatable and basic science problems in dias…" at bounding box center [524, 360] width 444 height 104
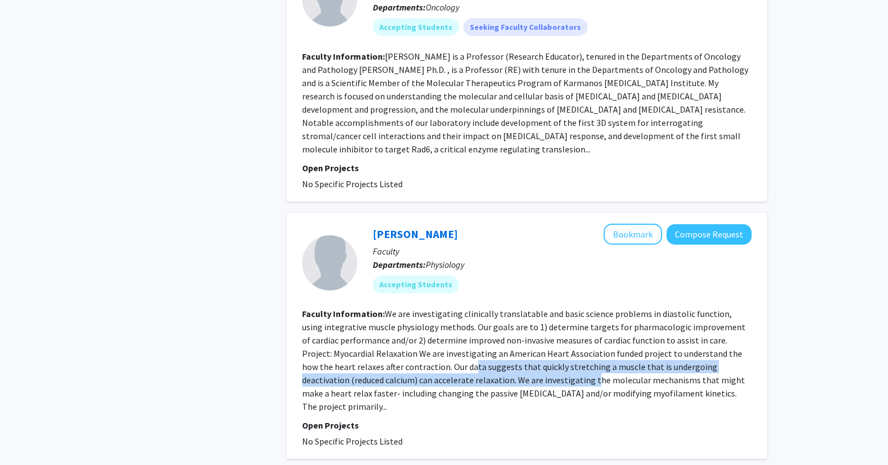
drag, startPoint x: 538, startPoint y: 314, endPoint x: 593, endPoint y: 321, distance: 55.7
click at [577, 319] on section "Faculty Information: We are investigating clinically translatable and basic sci…" at bounding box center [527, 360] width 450 height 106
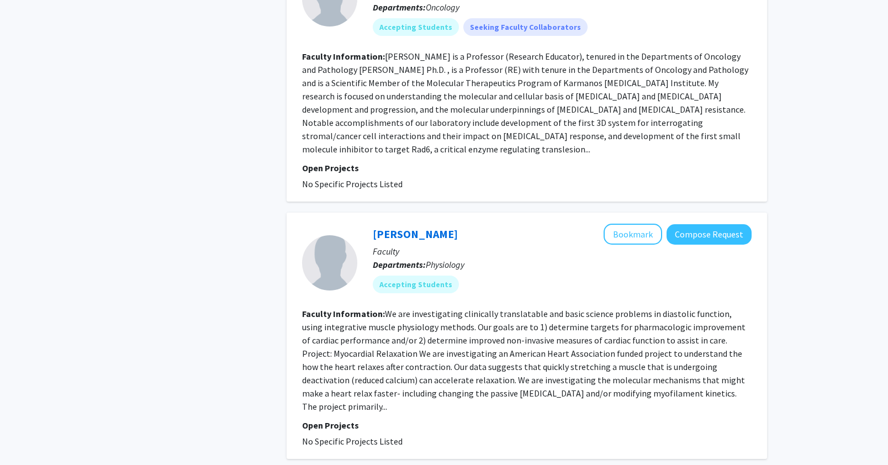
click at [594, 322] on fg-read-more "We are investigating clinically translatable and basic science problems in dias…" at bounding box center [524, 360] width 444 height 104
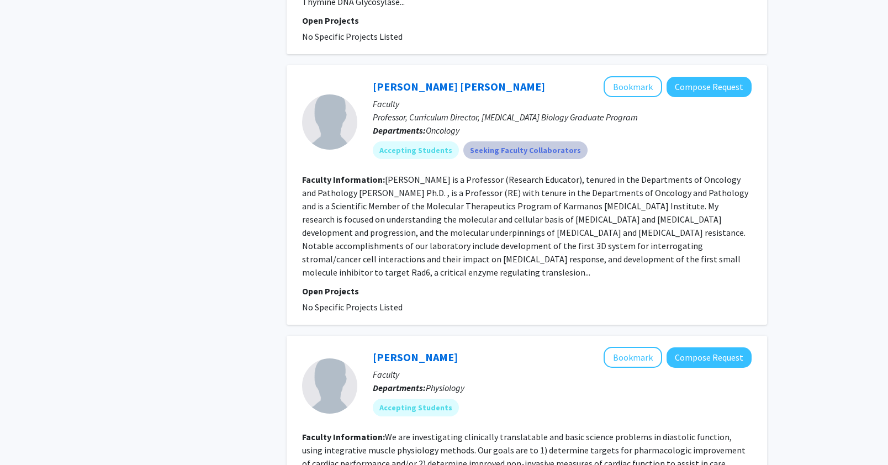
scroll to position [2292, 0]
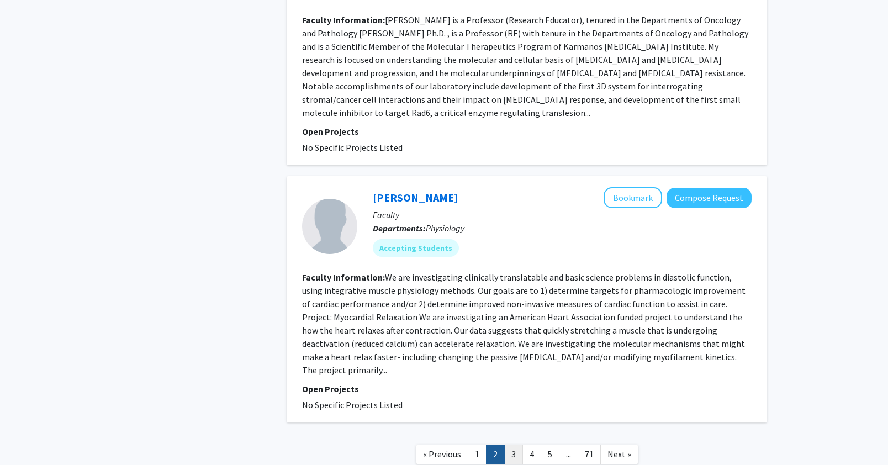
click at [513, 445] on link "3" at bounding box center [513, 454] width 19 height 19
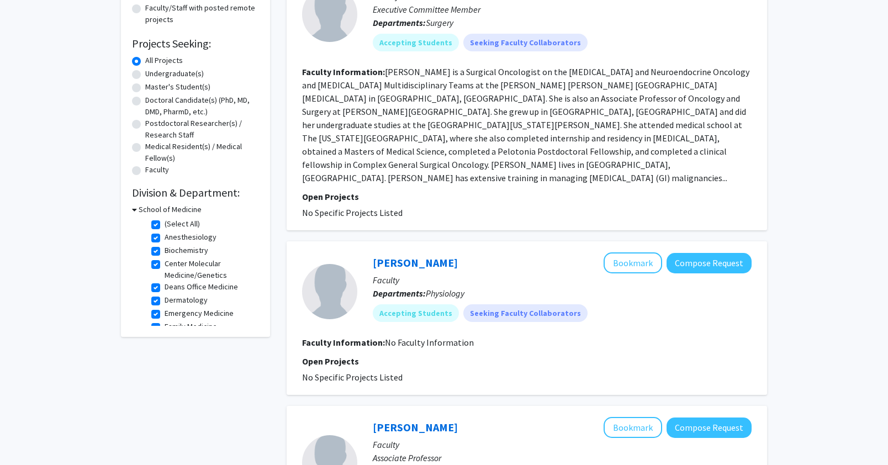
scroll to position [156, 0]
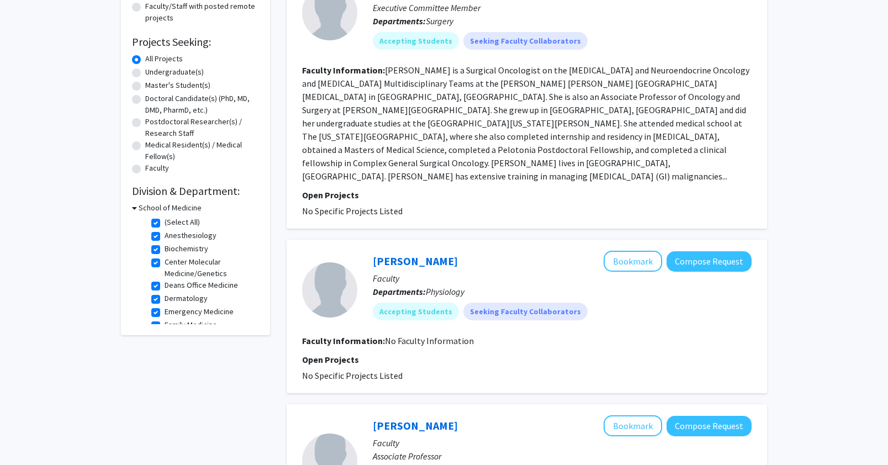
click at [519, 204] on fg-project-list "No Specific Projects Listed" at bounding box center [527, 210] width 450 height 13
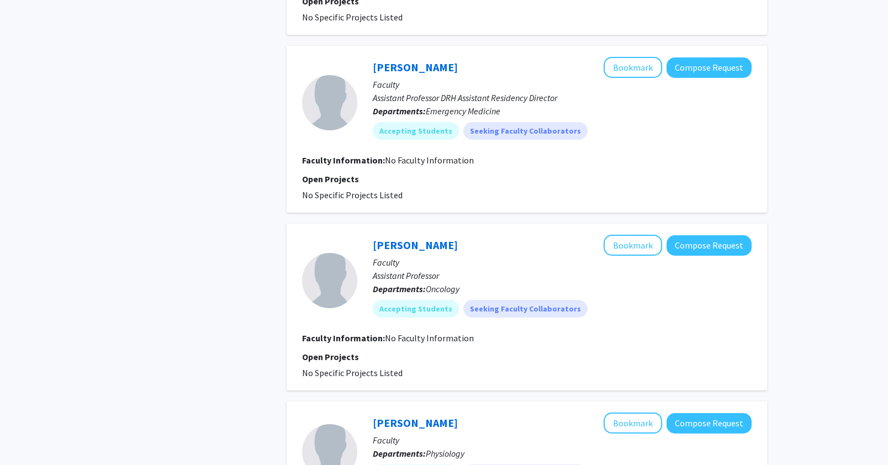
scroll to position [1011, 0]
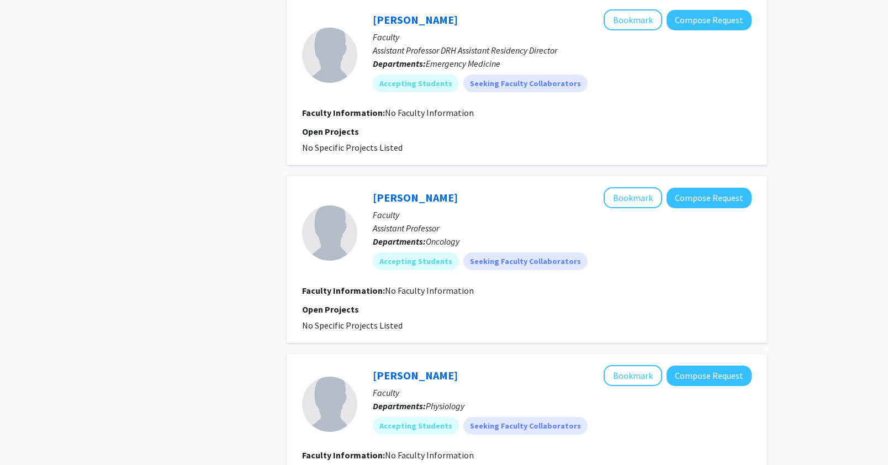
drag, startPoint x: 458, startPoint y: 154, endPoint x: 468, endPoint y: 162, distance: 12.9
click at [467, 187] on div "Anna Gottschlich Bookmark Compose Request" at bounding box center [562, 197] width 379 height 21
click at [468, 187] on div "Anna Gottschlich Bookmark Compose Request" at bounding box center [562, 197] width 379 height 21
drag, startPoint x: 375, startPoint y: 155, endPoint x: 453, endPoint y: 155, distance: 78.5
click at [453, 187] on div "Anna Gottschlich Bookmark Compose Request Faculty Assistant Professor Departmen…" at bounding box center [554, 232] width 395 height 91
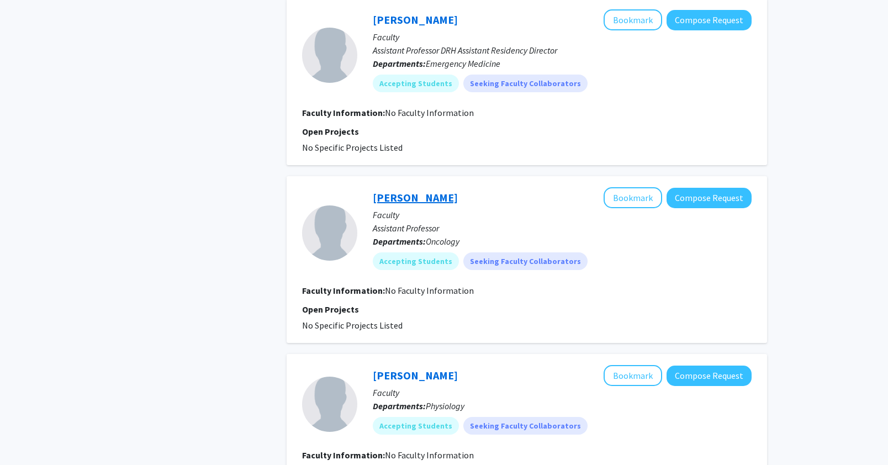
copy link "Anna Gottschlich"
click at [625, 259] on fg-search-faculty "Anna Gottschlich Bookmark Compose Request Faculty Assistant Professor Departmen…" at bounding box center [527, 259] width 450 height 145
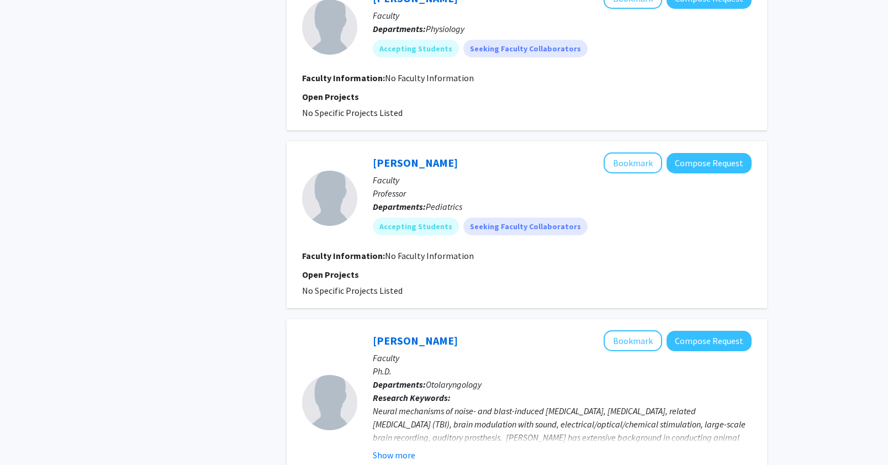
scroll to position [1661, 0]
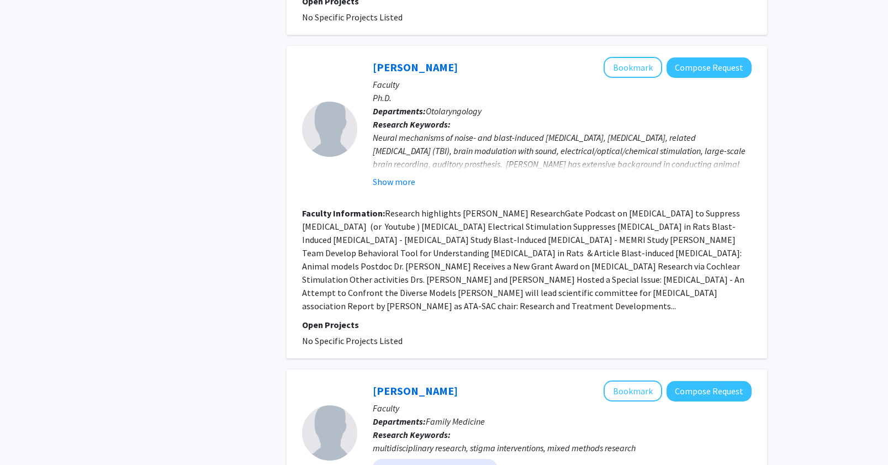
click at [401, 188] on fg-user-badges at bounding box center [562, 190] width 379 height 4
click at [404, 175] on button "Show more" at bounding box center [394, 181] width 43 height 13
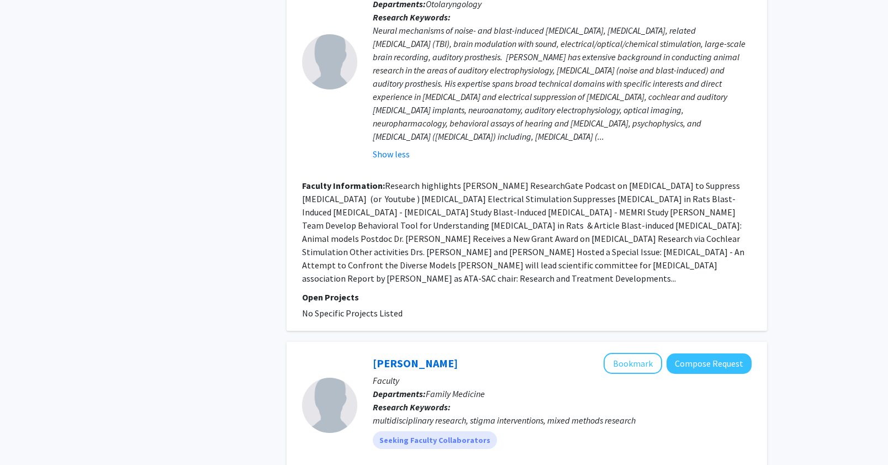
scroll to position [1893, 0]
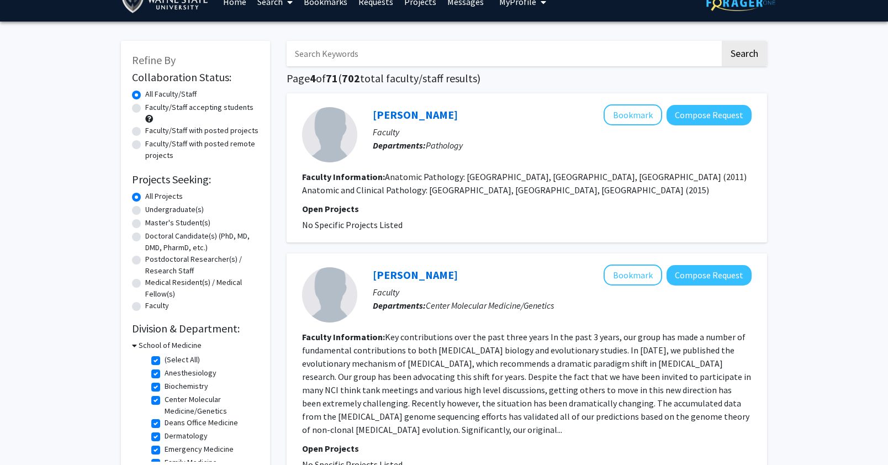
scroll to position [18, 0]
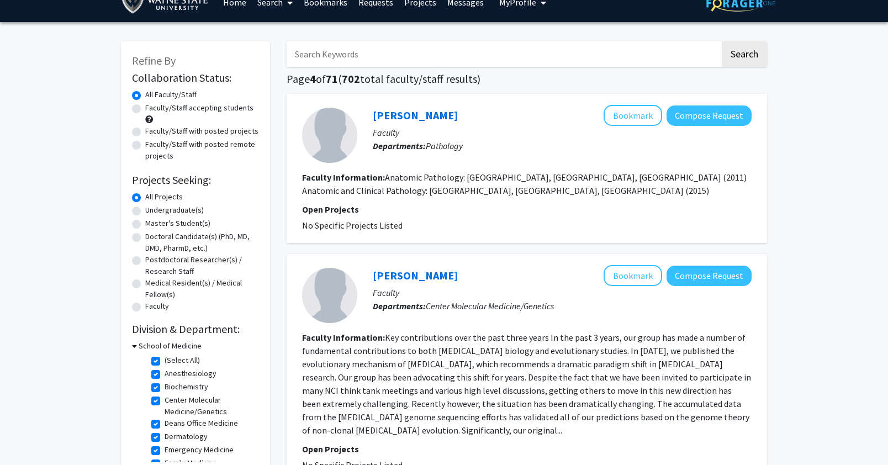
click at [145, 107] on label "Faculty/Staff accepting students" at bounding box center [199, 108] width 108 height 12
click at [145, 107] on input "Faculty/Staff accepting students" at bounding box center [148, 105] width 7 height 7
radio input "true"
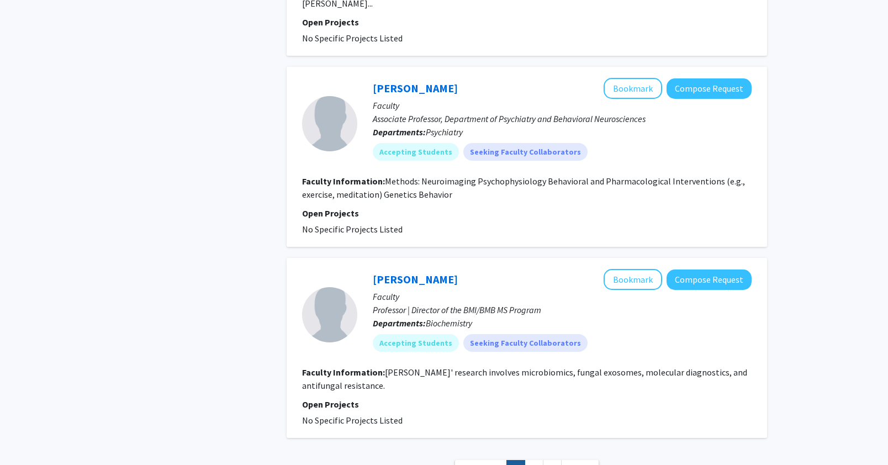
scroll to position [2664, 0]
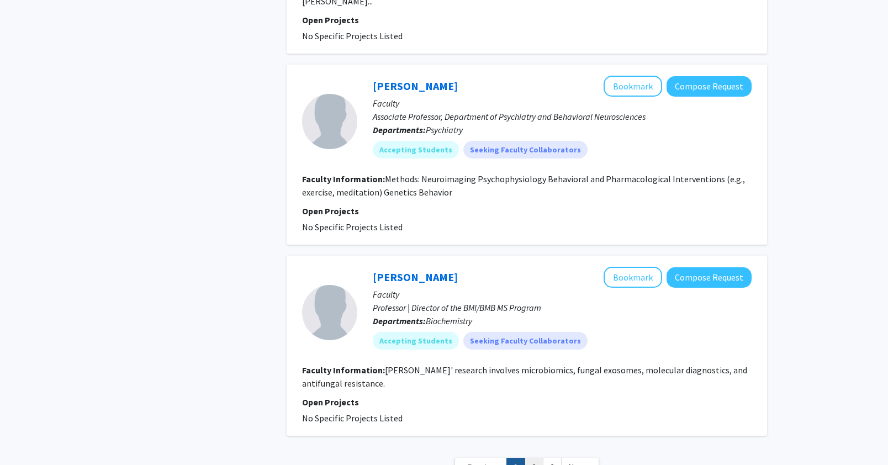
click at [535, 458] on link "2" at bounding box center [534, 467] width 19 height 19
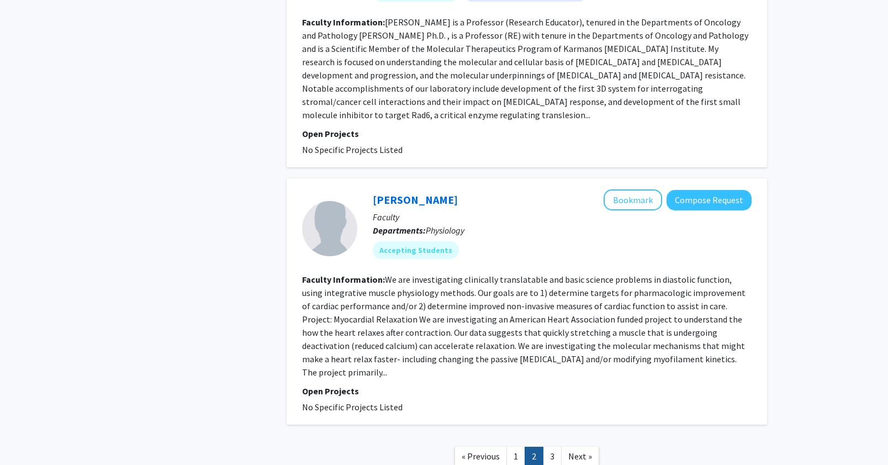
scroll to position [2292, 0]
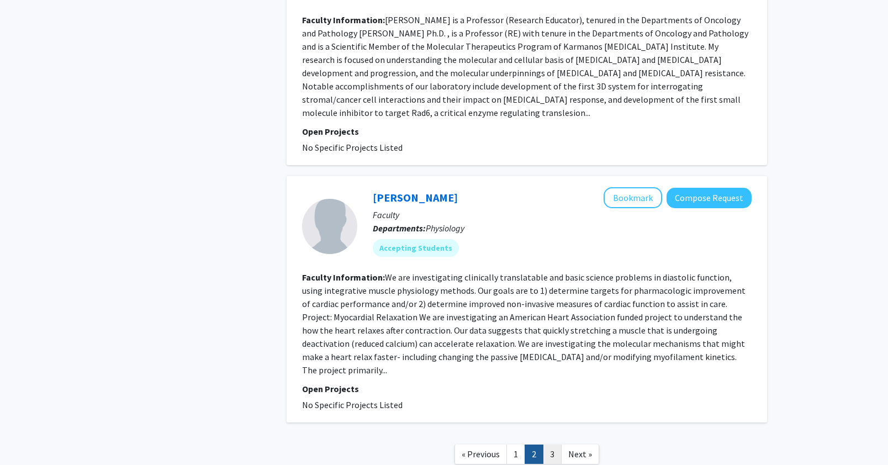
click at [550, 445] on link "3" at bounding box center [552, 454] width 19 height 19
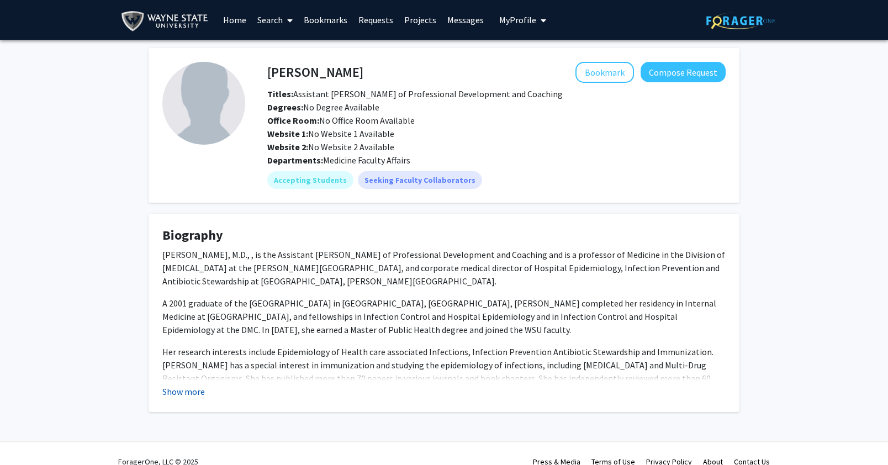
click at [169, 389] on button "Show more" at bounding box center [183, 391] width 43 height 13
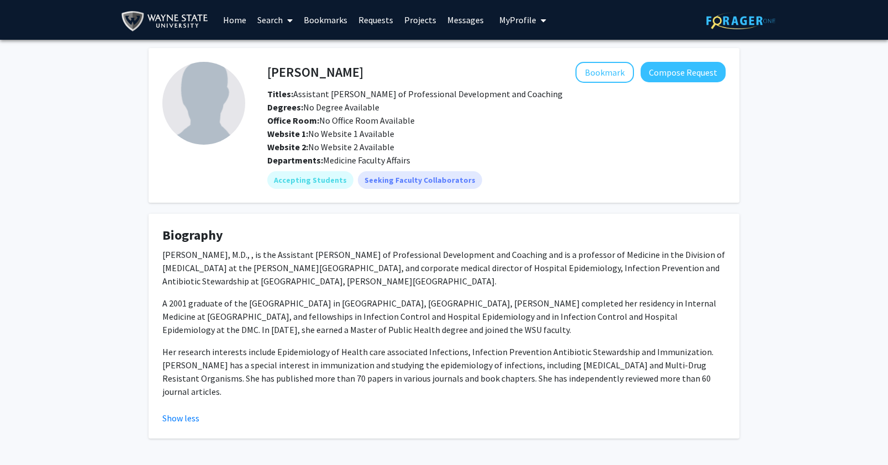
scroll to position [20, 0]
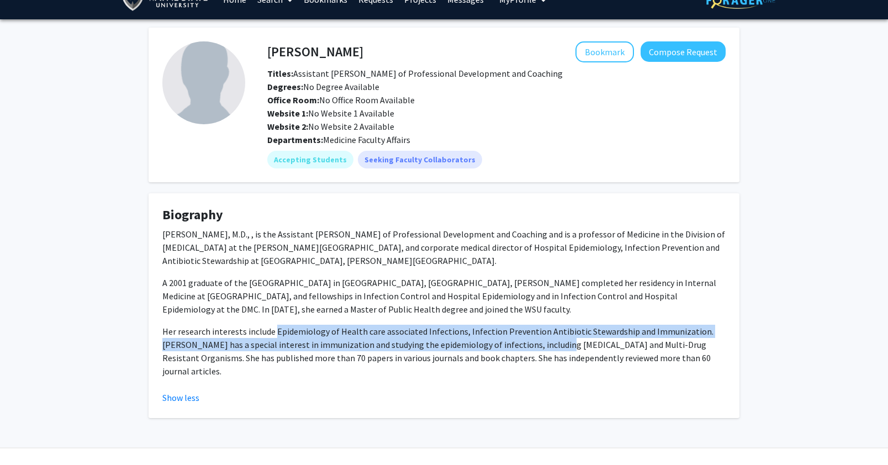
drag, startPoint x: 274, startPoint y: 334, endPoint x: 538, endPoint y: 344, distance: 264.9
click at [538, 344] on p "Her research interests include Epidemiology of Health care associated Infection…" at bounding box center [444, 351] width 564 height 53
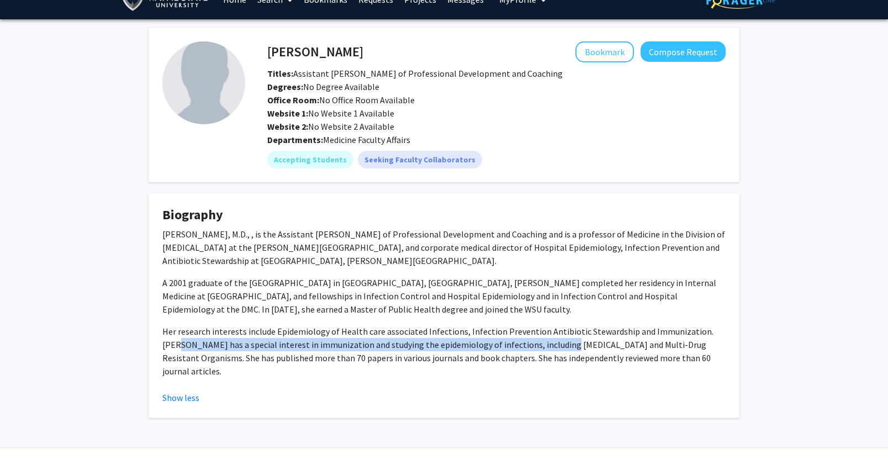
drag, startPoint x: 152, startPoint y: 340, endPoint x: 540, endPoint y: 344, distance: 387.9
click at [540, 344] on fg-card "Biography Teena Chopra, M.D., , is the Assistant Dean of Professional Developme…" at bounding box center [444, 305] width 591 height 225
drag, startPoint x: 540, startPoint y: 344, endPoint x: 341, endPoint y: 346, distance: 198.9
click at [539, 344] on p "Her research interests include Epidemiology of Health care associated Infection…" at bounding box center [444, 351] width 564 height 53
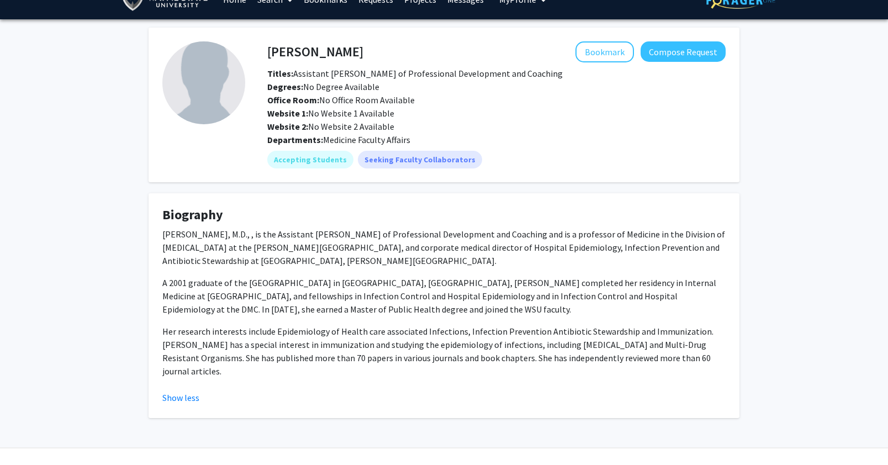
drag, startPoint x: 298, startPoint y: 344, endPoint x: 638, endPoint y: 368, distance: 340.7
click at [638, 368] on div "Teena Chopra, M.D., , is the Assistant Dean of Professional Development and Coa…" at bounding box center [444, 307] width 564 height 159
click at [633, 367] on div "Teena Chopra, M.D., , is the Assistant Dean of Professional Development and Coa…" at bounding box center [444, 307] width 564 height 159
drag, startPoint x: 238, startPoint y: 359, endPoint x: 532, endPoint y: 366, distance: 294.6
click at [532, 366] on div "Teena Chopra, M.D., , is the Assistant Dean of Professional Development and Coa…" at bounding box center [444, 307] width 564 height 159
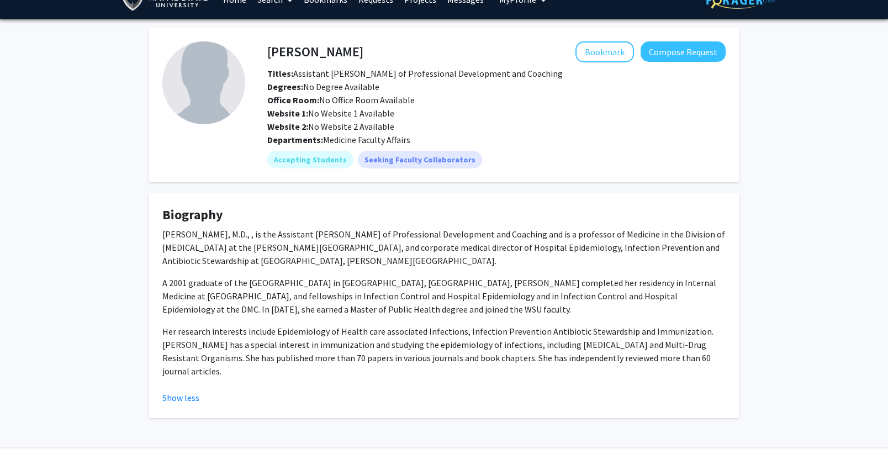
drag, startPoint x: 532, startPoint y: 366, endPoint x: 571, endPoint y: 359, distance: 40.0
click at [537, 366] on div "Teena Chopra, M.D., , is the Assistant Dean of Professional Development and Coa…" at bounding box center [444, 307] width 564 height 159
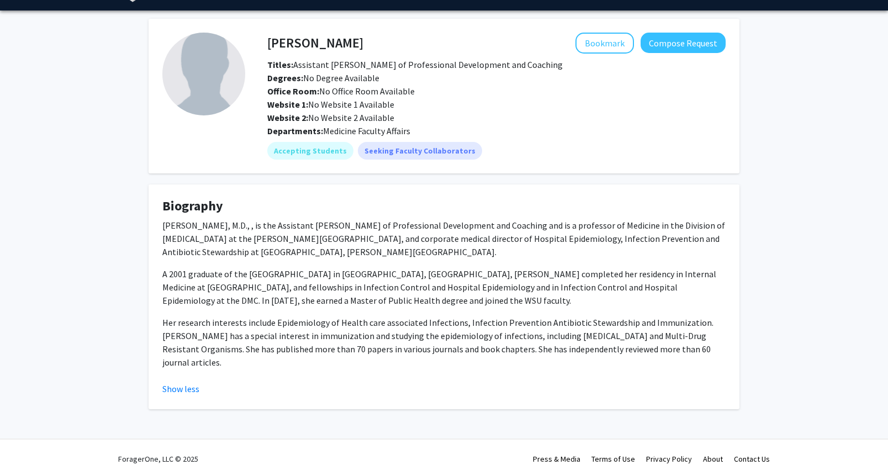
click at [421, 289] on p "A 2001 graduate of the Dayanand Medical College in Ludhiana, India, Dr. Chopra …" at bounding box center [444, 287] width 564 height 40
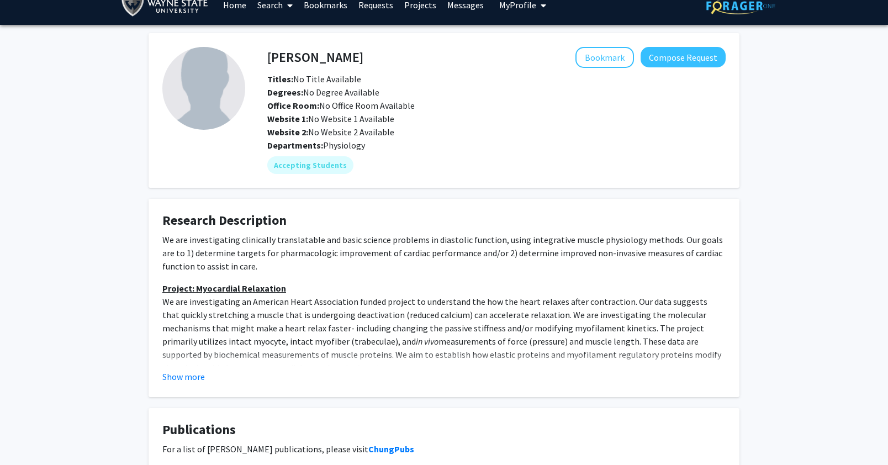
scroll to position [18, 0]
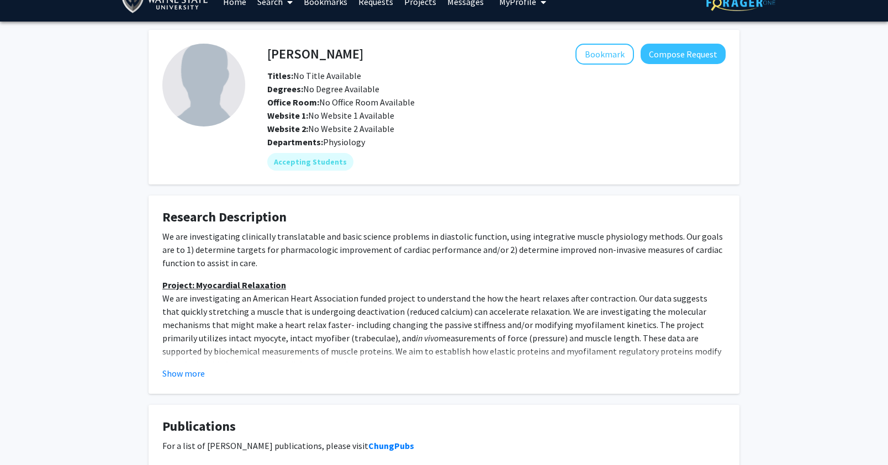
drag, startPoint x: 191, startPoint y: 381, endPoint x: 207, endPoint y: 366, distance: 21.5
click at [191, 381] on fg-card "Research Description We are investigating clinically translatable and basic sci…" at bounding box center [444, 295] width 591 height 198
click at [193, 378] on button "Show more" at bounding box center [183, 373] width 43 height 13
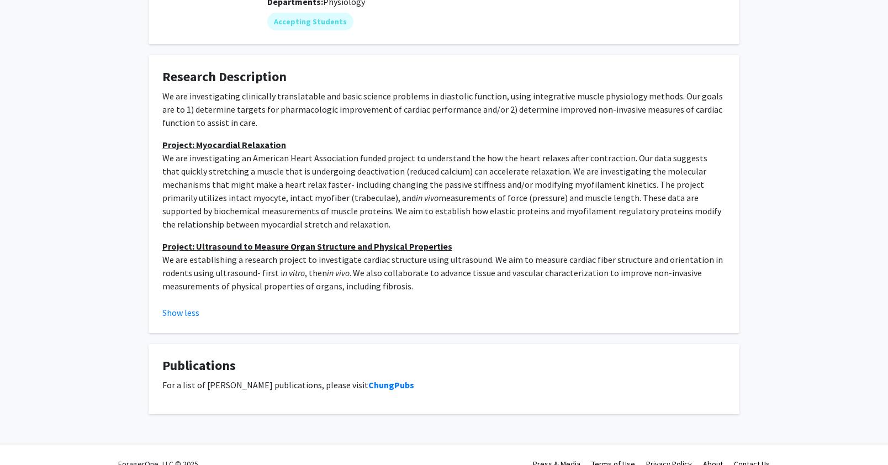
scroll to position [177, 0]
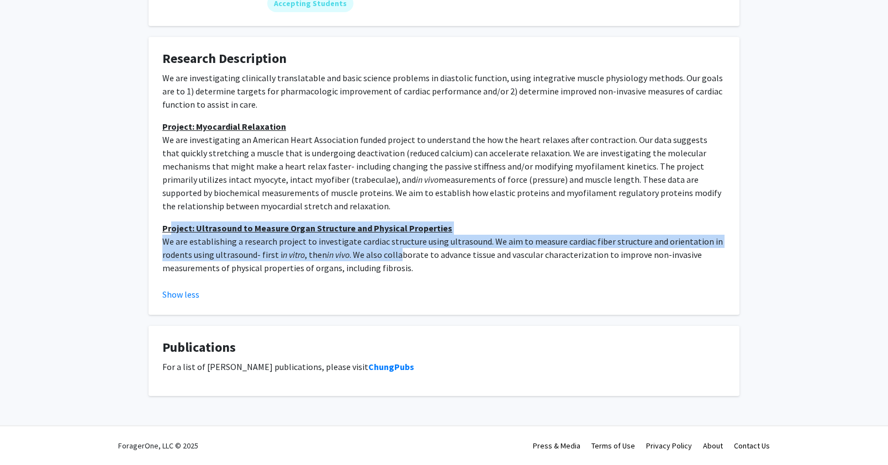
drag, startPoint x: 170, startPoint y: 234, endPoint x: 398, endPoint y: 259, distance: 229.5
click at [398, 259] on p "Project: Ultrasound to Measure Organ Structure and Physical Properties We are e…" at bounding box center [444, 248] width 564 height 53
drag, startPoint x: 398, startPoint y: 259, endPoint x: 424, endPoint y: 267, distance: 26.9
click at [398, 259] on p "Project: Ultrasound to Measure Organ Structure and Physical Properties We are e…" at bounding box center [444, 248] width 564 height 53
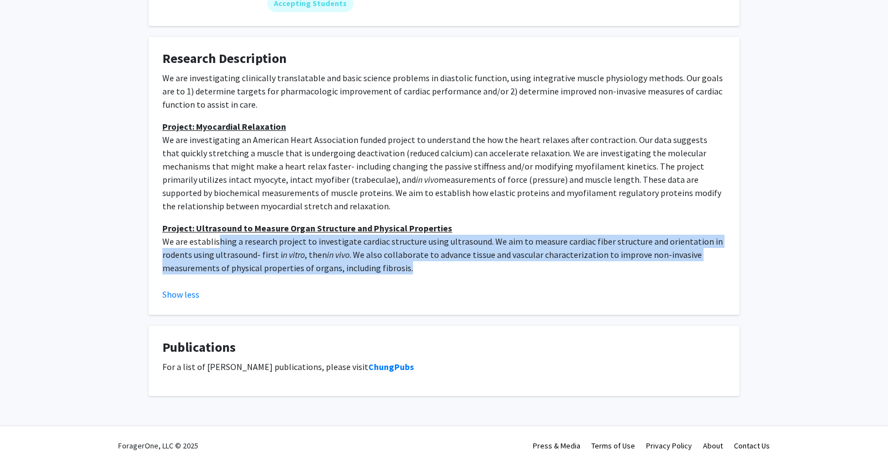
drag, startPoint x: 308, startPoint y: 260, endPoint x: 219, endPoint y: 239, distance: 92.1
click at [219, 239] on div "We are investigating clinically translatable and basic science problems in dias…" at bounding box center [444, 177] width 564 height 212
click at [219, 239] on p "Project: Ultrasound to Measure Organ Structure and Physical Properties We are e…" at bounding box center [444, 248] width 564 height 53
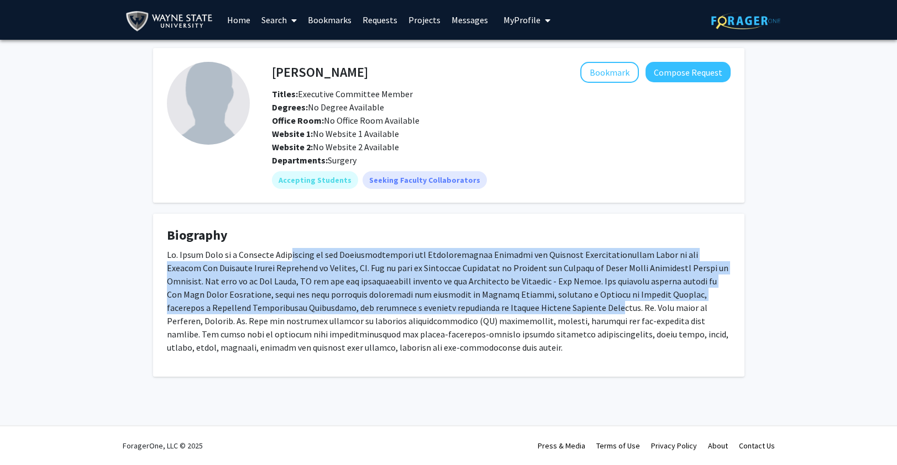
drag, startPoint x: 278, startPoint y: 257, endPoint x: 515, endPoint y: 302, distance: 240.7
click at [515, 302] on p at bounding box center [449, 301] width 564 height 106
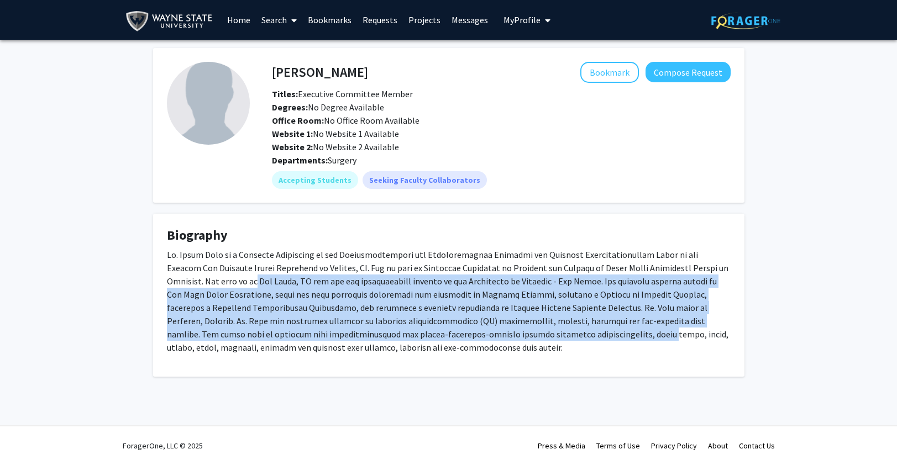
drag, startPoint x: 281, startPoint y: 297, endPoint x: 203, endPoint y: 282, distance: 79.3
click at [203, 282] on p at bounding box center [449, 301] width 564 height 106
drag, startPoint x: 203, startPoint y: 281, endPoint x: 306, endPoint y: 275, distance: 103.0
click at [203, 281] on p at bounding box center [449, 301] width 564 height 106
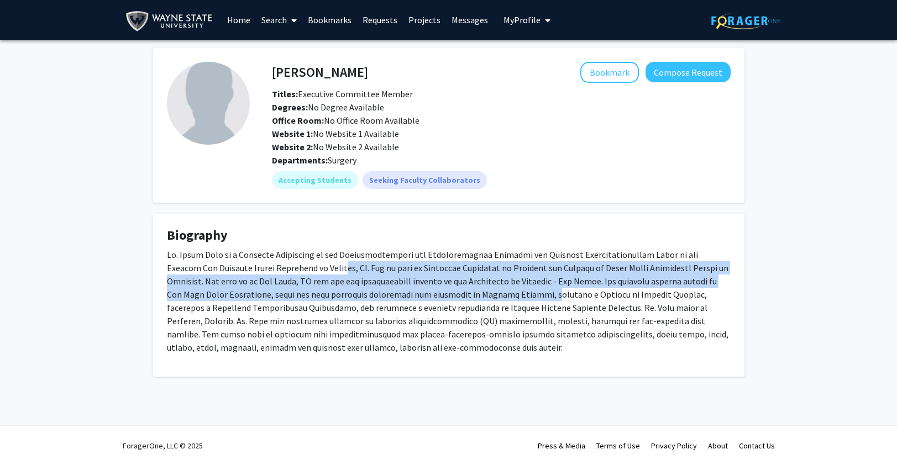
drag, startPoint x: 306, startPoint y: 275, endPoint x: 488, endPoint y: 299, distance: 184.0
click at [488, 299] on p at bounding box center [449, 301] width 564 height 106
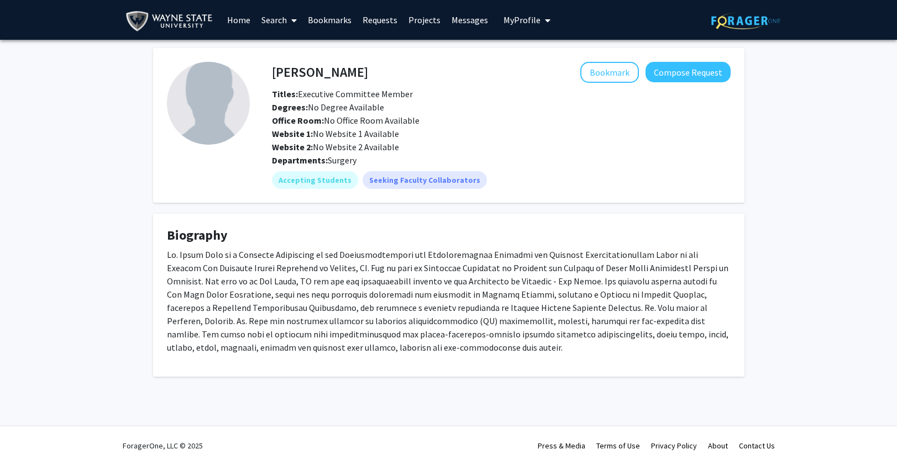
drag, startPoint x: 249, startPoint y: 292, endPoint x: 497, endPoint y: 319, distance: 249.5
click at [496, 318] on p at bounding box center [449, 301] width 564 height 106
click at [497, 319] on p at bounding box center [449, 301] width 564 height 106
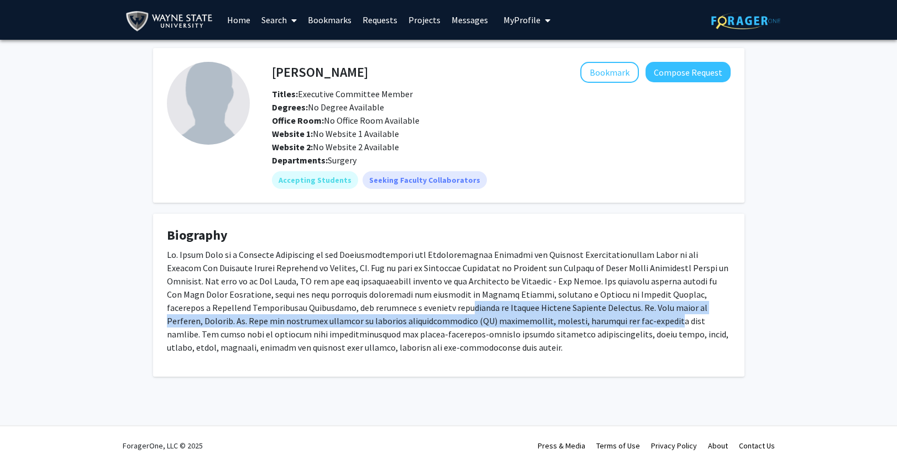
drag, startPoint x: 361, startPoint y: 313, endPoint x: 551, endPoint y: 323, distance: 190.9
click at [551, 323] on p at bounding box center [449, 301] width 564 height 106
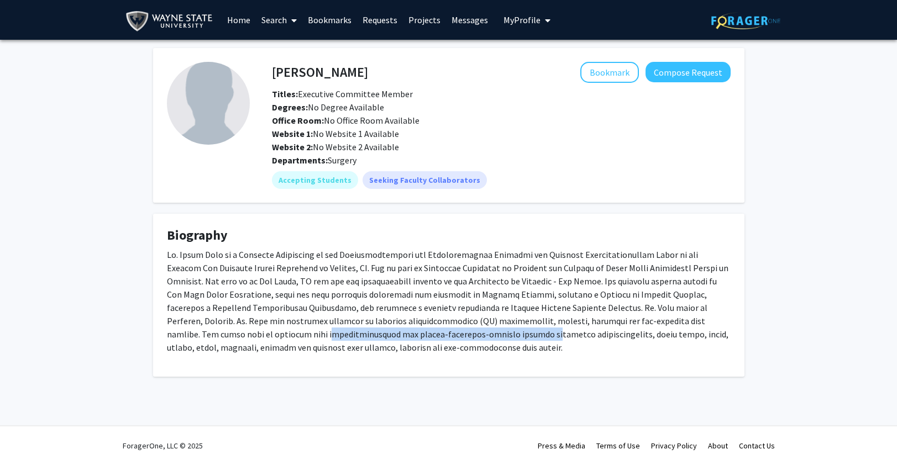
drag, startPoint x: 238, startPoint y: 336, endPoint x: 412, endPoint y: 339, distance: 174.6
click at [374, 339] on p at bounding box center [449, 301] width 564 height 106
drag, startPoint x: 412, startPoint y: 339, endPoint x: 412, endPoint y: 300, distance: 39.2
click at [412, 339] on p at bounding box center [449, 301] width 564 height 106
drag, startPoint x: 280, startPoint y: 68, endPoint x: 373, endPoint y: 80, distance: 93.6
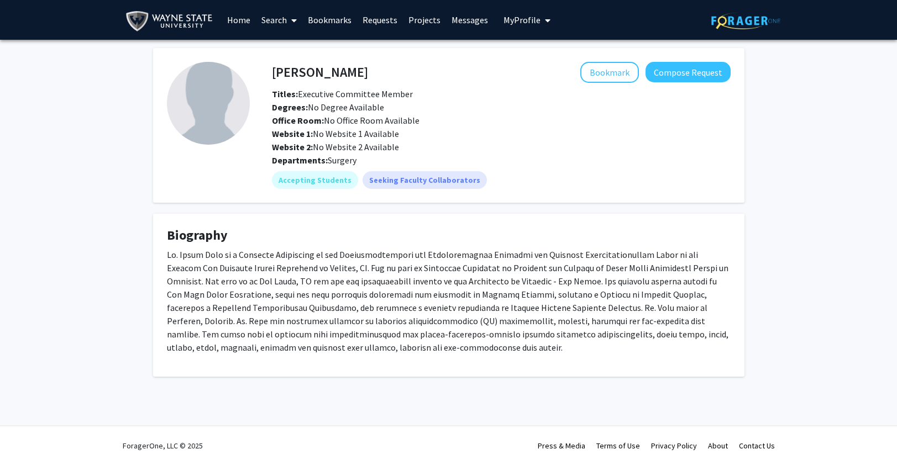
click at [373, 80] on div "Eliza Beal Bookmark Compose Request" at bounding box center [501, 72] width 475 height 21
drag, startPoint x: 360, startPoint y: 76, endPoint x: 348, endPoint y: 72, distance: 12.9
click at [368, 73] on div "Bookmark Compose Request" at bounding box center [549, 72] width 362 height 21
drag, startPoint x: 329, startPoint y: 67, endPoint x: 254, endPoint y: 62, distance: 75.9
click at [254, 62] on div "Eliza Beal Bookmark Compose Request Titles: Executive Committee Member Degrees:…" at bounding box center [490, 125] width 481 height 127
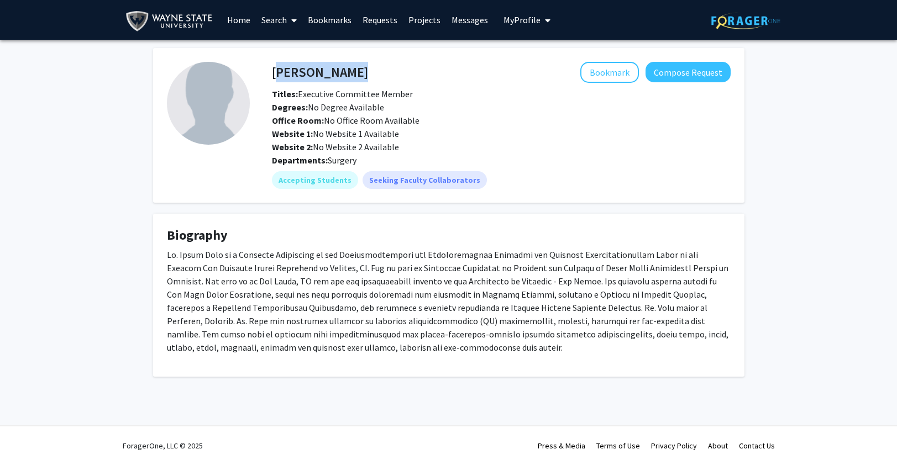
drag, startPoint x: 375, startPoint y: 76, endPoint x: 274, endPoint y: 66, distance: 102.1
click at [274, 66] on div "Eliza Beal Bookmark Compose Request" at bounding box center [501, 72] width 475 height 21
copy h4 "[PERSON_NAME]"
